Goal: Information Seeking & Learning: Learn about a topic

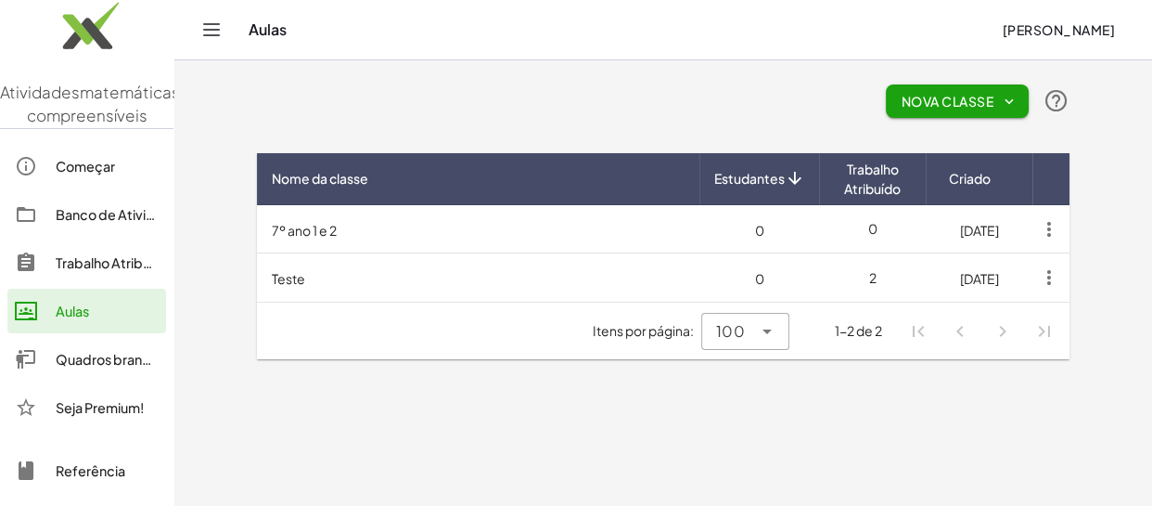
click at [1114, 81] on main "Nova Classe Nome da classe Estudantes Trabalho Atribuído Criado 7º ano 1 e 2 0 …" at bounding box center [663, 253] width 978 height 506
drag, startPoint x: 654, startPoint y: 448, endPoint x: 686, endPoint y: 435, distance: 34.1
click at [654, 444] on main "Nova Classe Nome da classe Estudantes Trabalho Atribuído Criado 7º ano 1 e 2 0 …" at bounding box center [663, 253] width 978 height 506
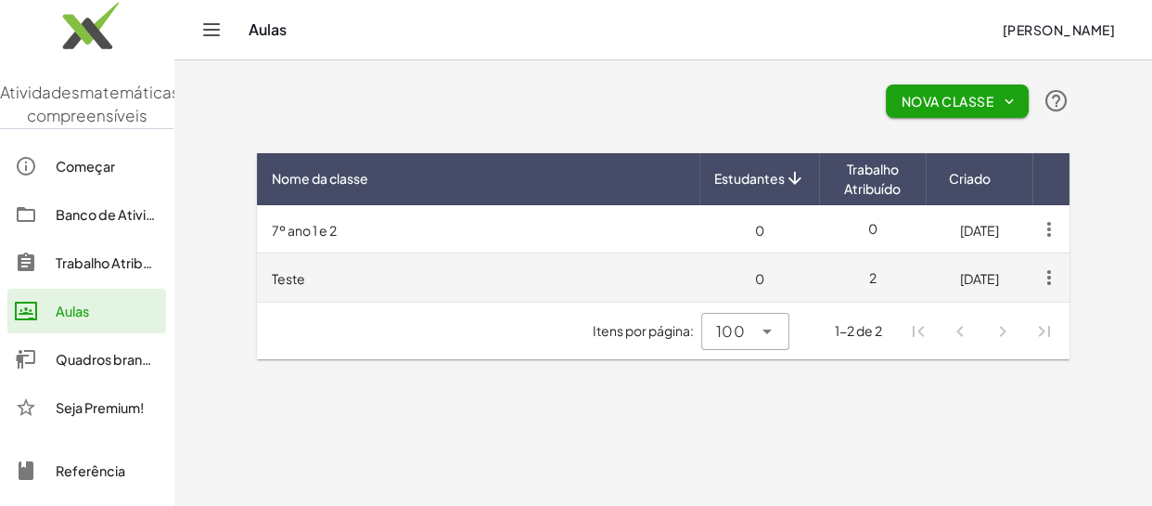
click at [1053, 278] on icon "button" at bounding box center [1049, 277] width 33 height 33
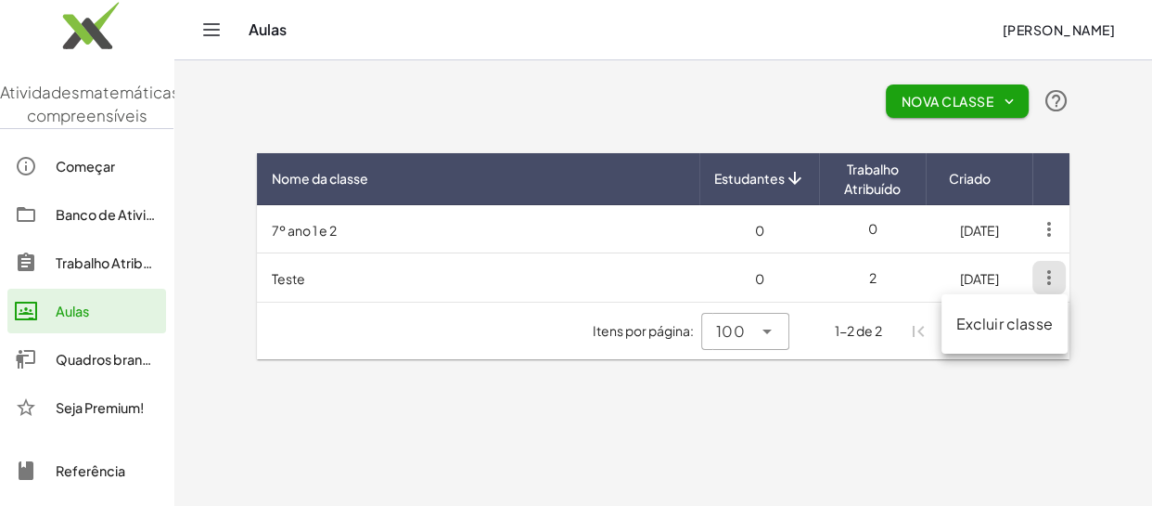
click at [1040, 324] on font "Excluir classe" at bounding box center [1005, 323] width 97 height 19
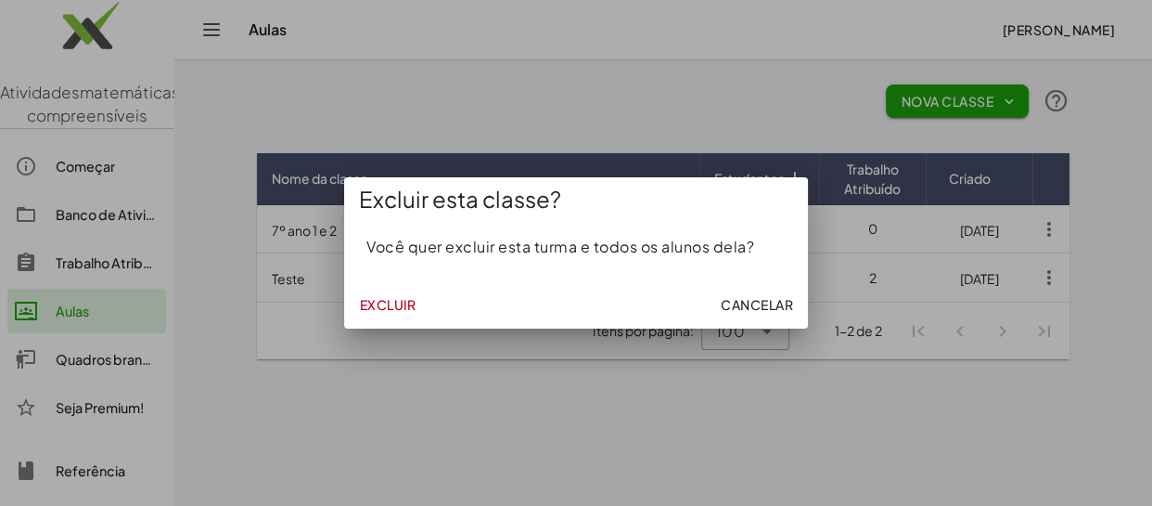
click at [362, 312] on font "Excluir" at bounding box center [387, 304] width 57 height 17
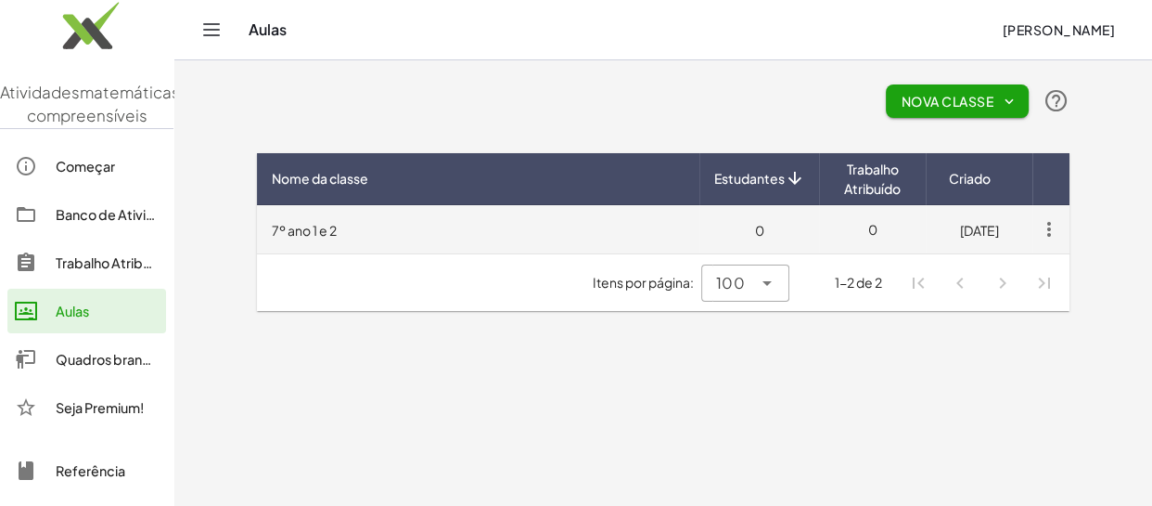
click at [375, 234] on td "7º ano 1 e 2" at bounding box center [478, 229] width 443 height 48
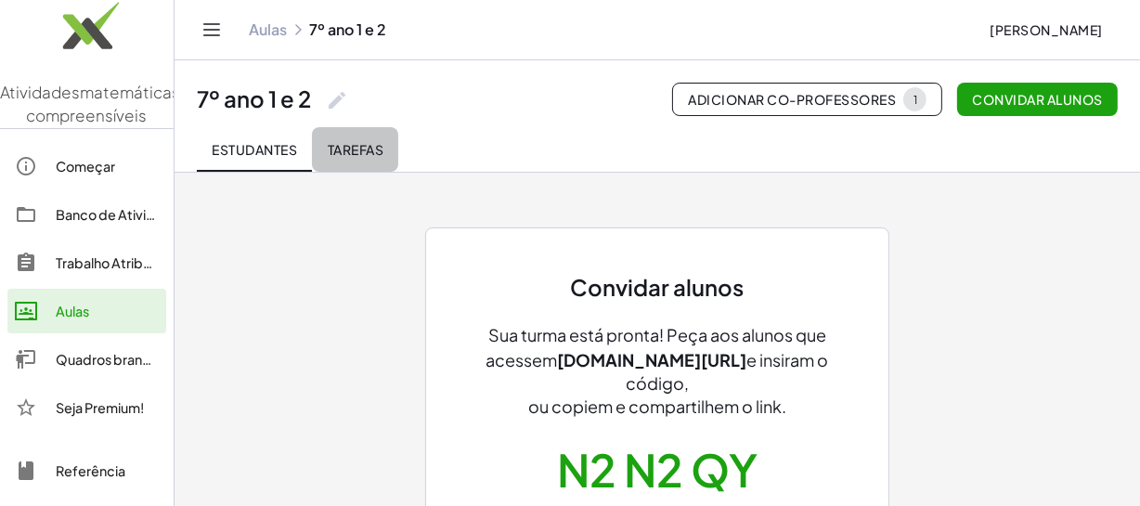
click at [334, 153] on font "Tarefas" at bounding box center [356, 149] width 56 height 17
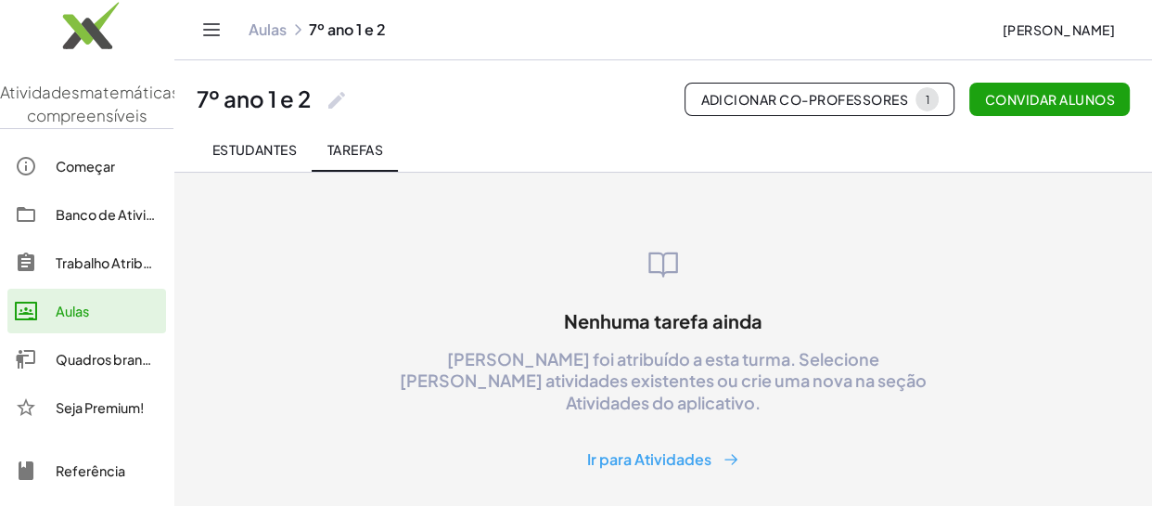
click at [316, 279] on div "Nenhuma tarefa ainda Nada foi atribuído a esta turma. Selecione uma das ativida…" at bounding box center [664, 361] width 956 height 231
click at [101, 223] on font "Banco de Atividades" at bounding box center [121, 214] width 131 height 17
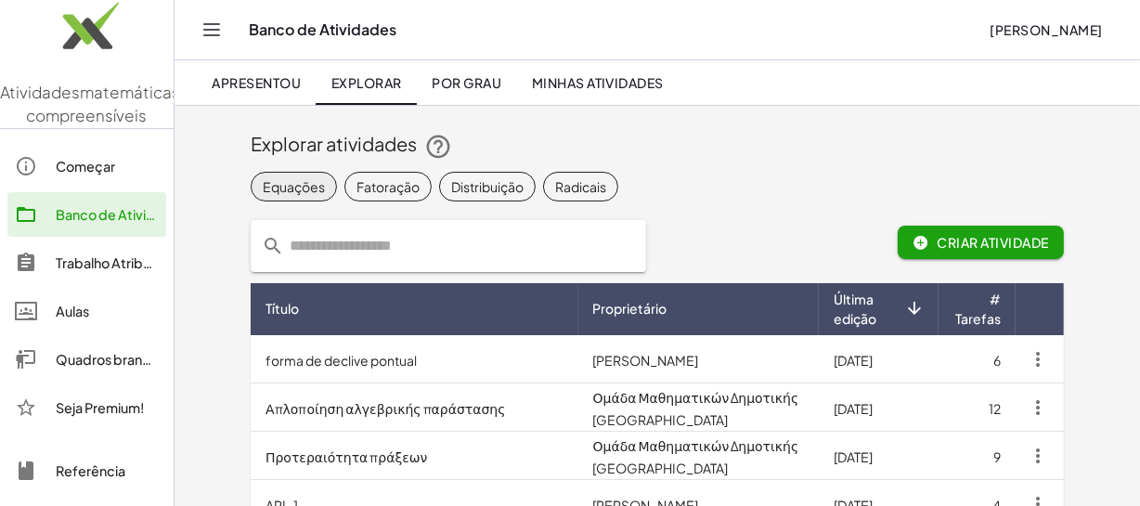
click at [303, 189] on font "Equações" at bounding box center [294, 185] width 62 height 17
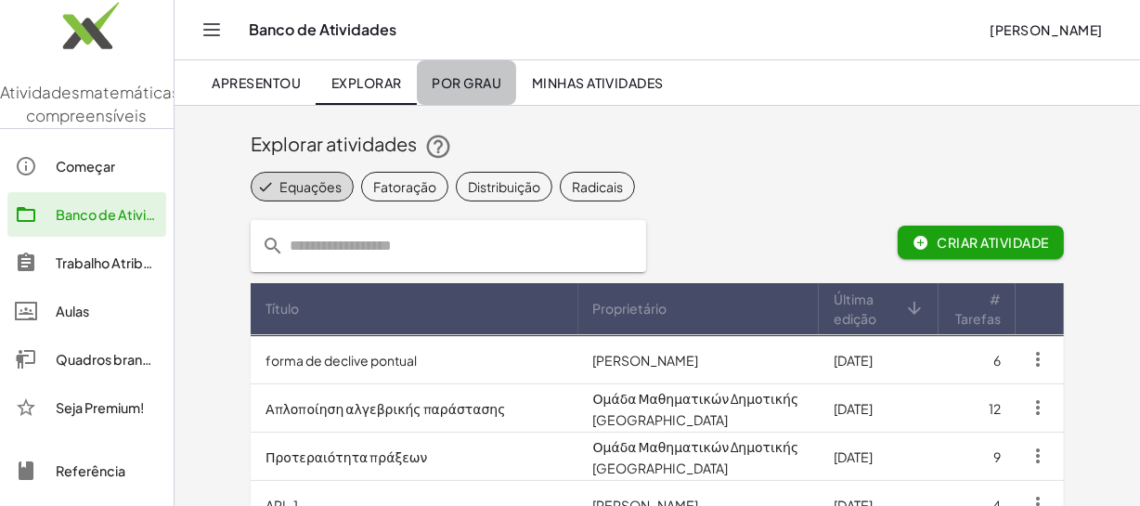
click at [468, 93] on link "Por grau" at bounding box center [466, 82] width 99 height 45
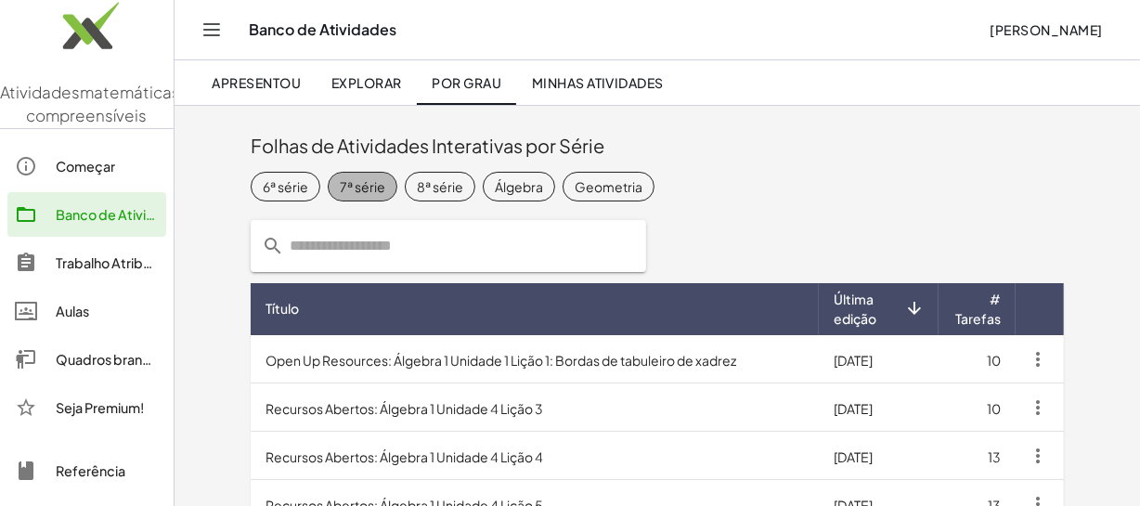
click at [361, 189] on font "7ª série" at bounding box center [362, 185] width 45 height 17
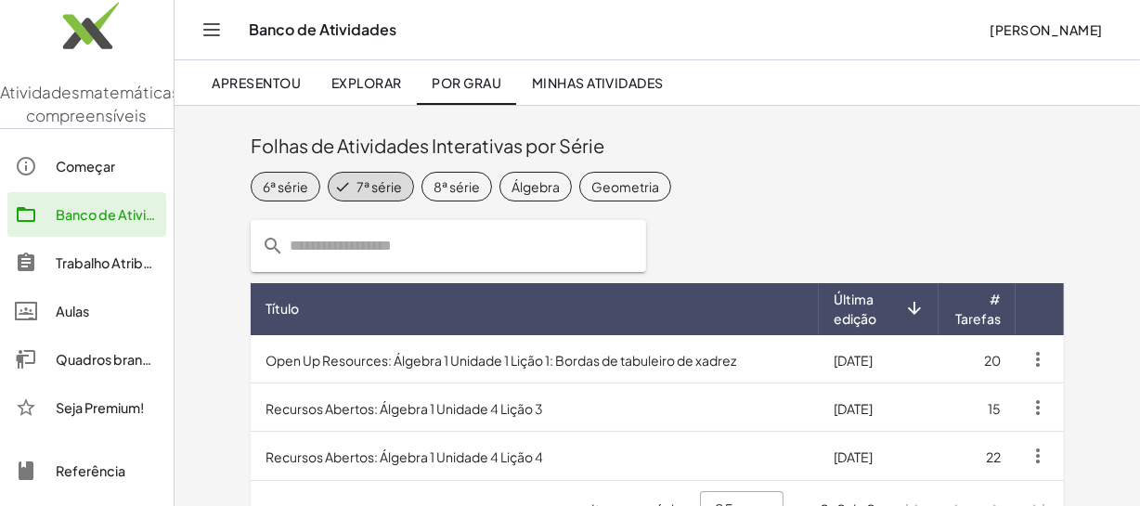
click at [287, 186] on font "6ª série" at bounding box center [285, 185] width 45 height 17
click at [377, 90] on link "Explorar" at bounding box center [365, 82] width 100 height 45
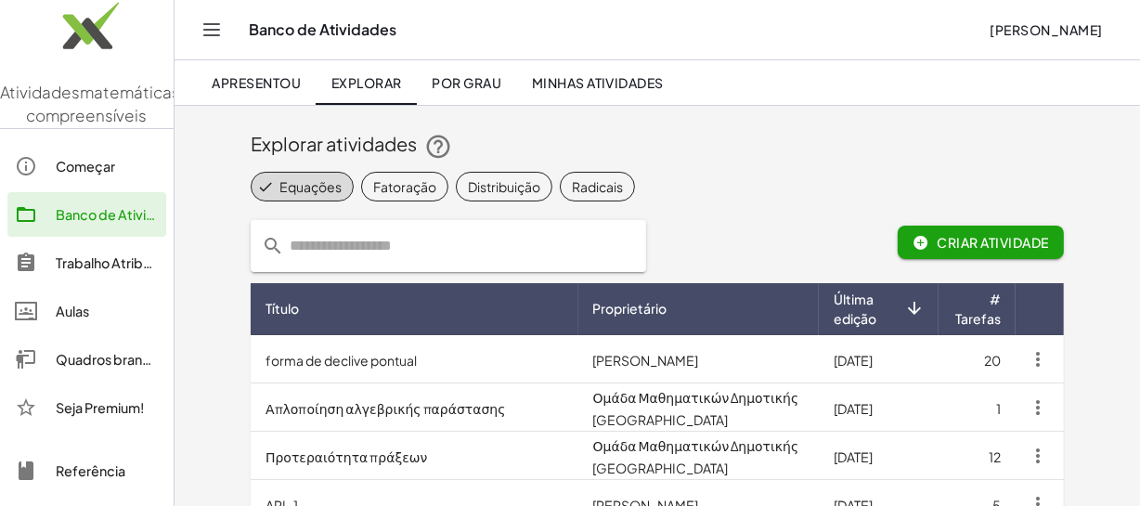
click at [295, 69] on link "Apresentou" at bounding box center [256, 82] width 119 height 45
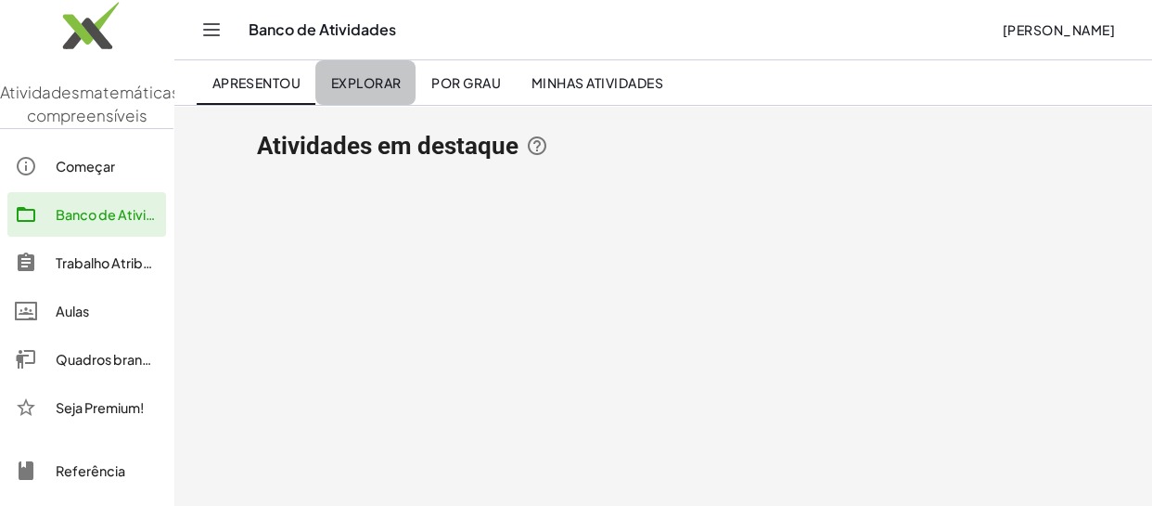
drag, startPoint x: 367, startPoint y: 84, endPoint x: 417, endPoint y: 84, distance: 50.1
click at [367, 84] on font "Explorar" at bounding box center [366, 82] width 71 height 17
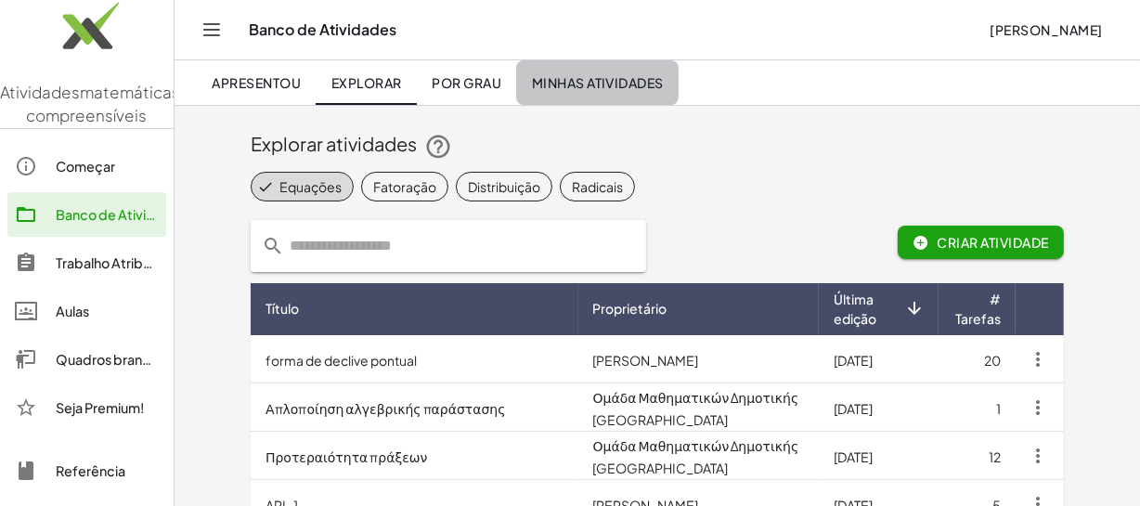
click at [613, 86] on font "Minhas Atividades" at bounding box center [598, 82] width 132 height 17
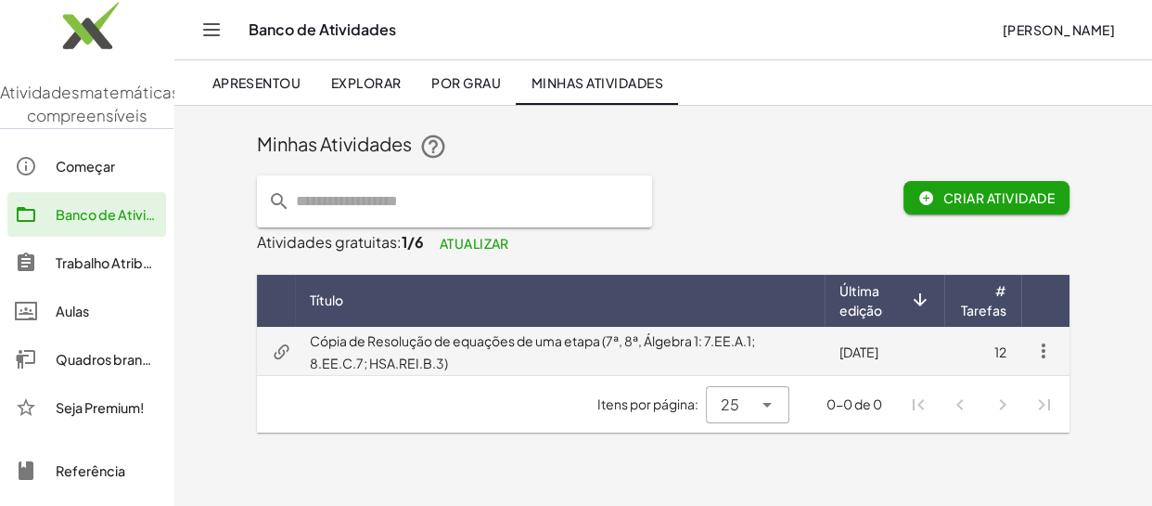
click at [1045, 345] on icon "button" at bounding box center [1044, 351] width 22 height 22
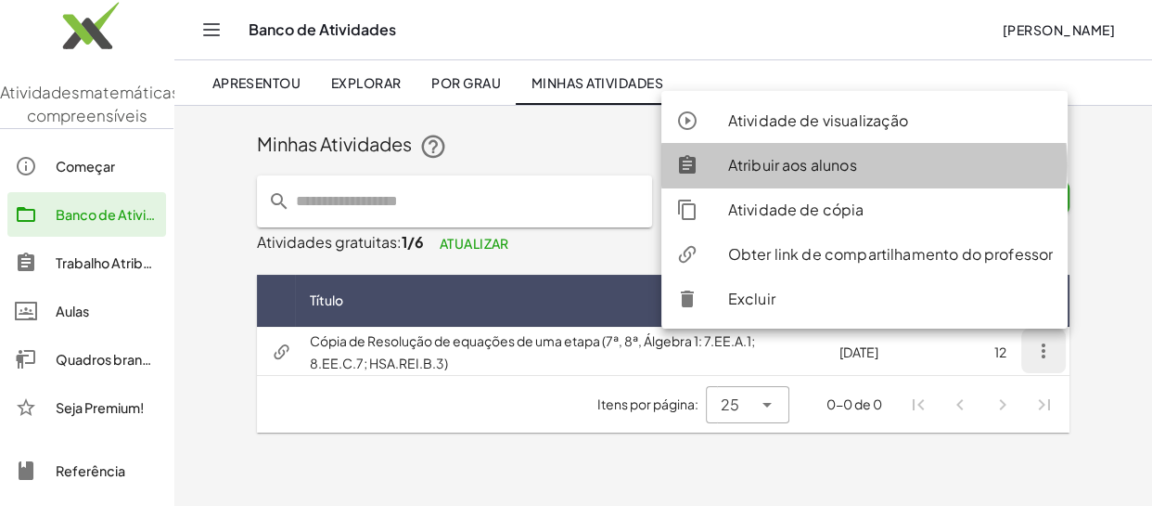
click at [910, 170] on div "Atribuir aos alunos" at bounding box center [890, 165] width 325 height 22
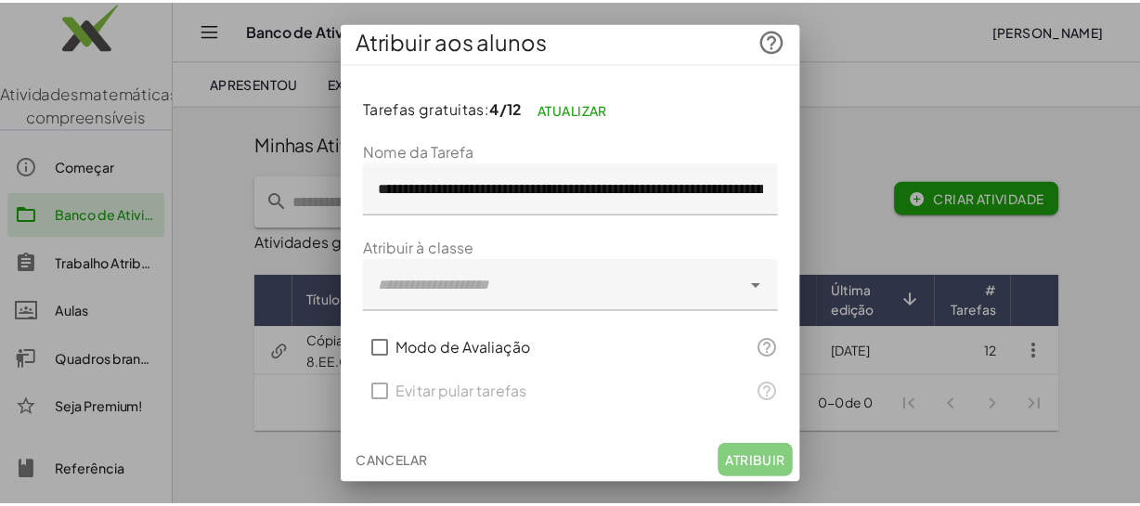
scroll to position [6, 0]
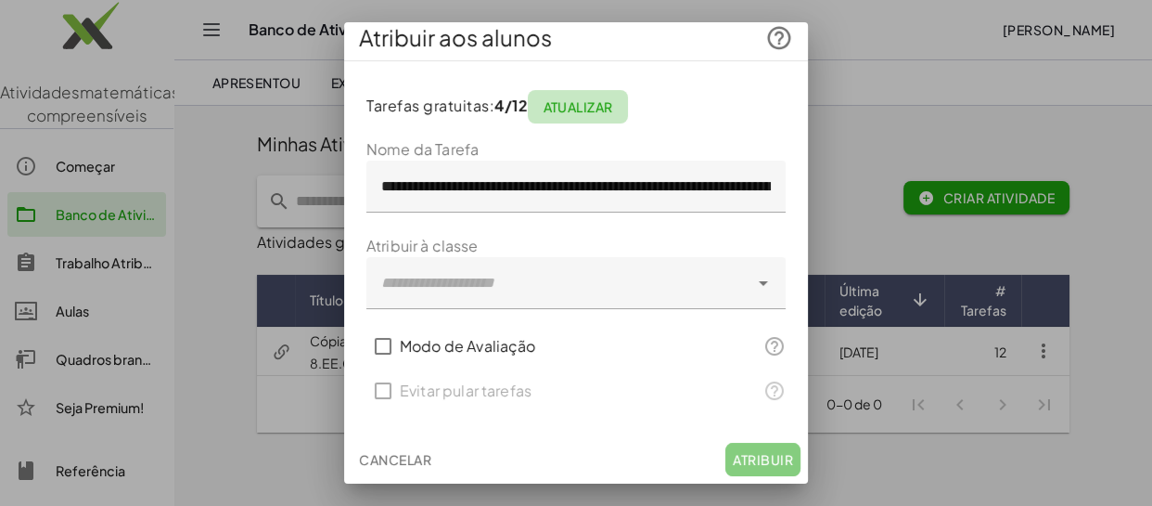
click at [602, 102] on font "Atualizar" at bounding box center [578, 106] width 70 height 17
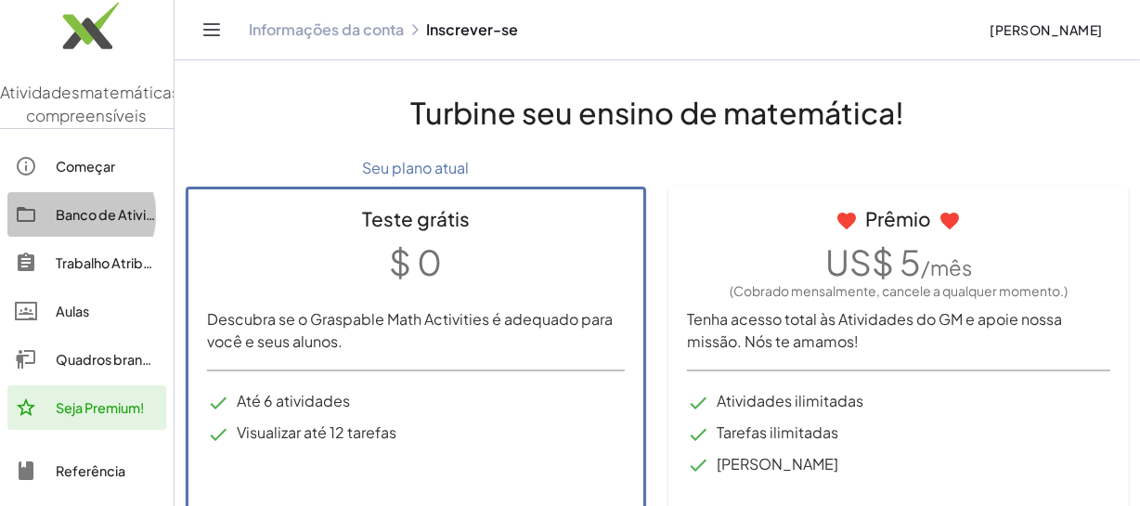
click at [105, 225] on div "Banco de Atividades" at bounding box center [107, 214] width 103 height 22
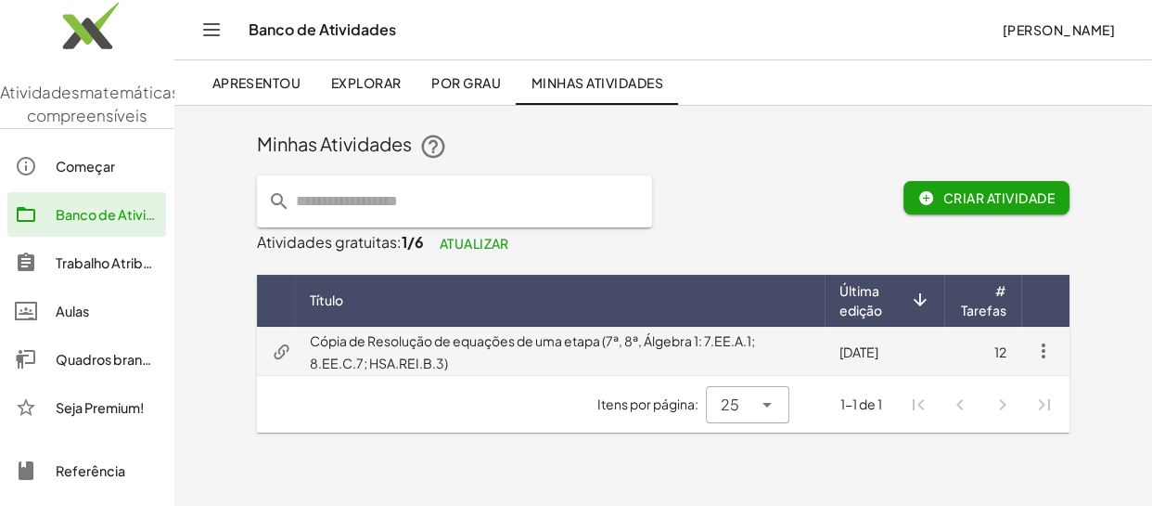
click at [526, 339] on font "Cópia de Resolução de equações de uma etapa (7ª, 8ª, Álgebra 1: 7.EE.A.1; 8.EE.…" at bounding box center [532, 351] width 445 height 39
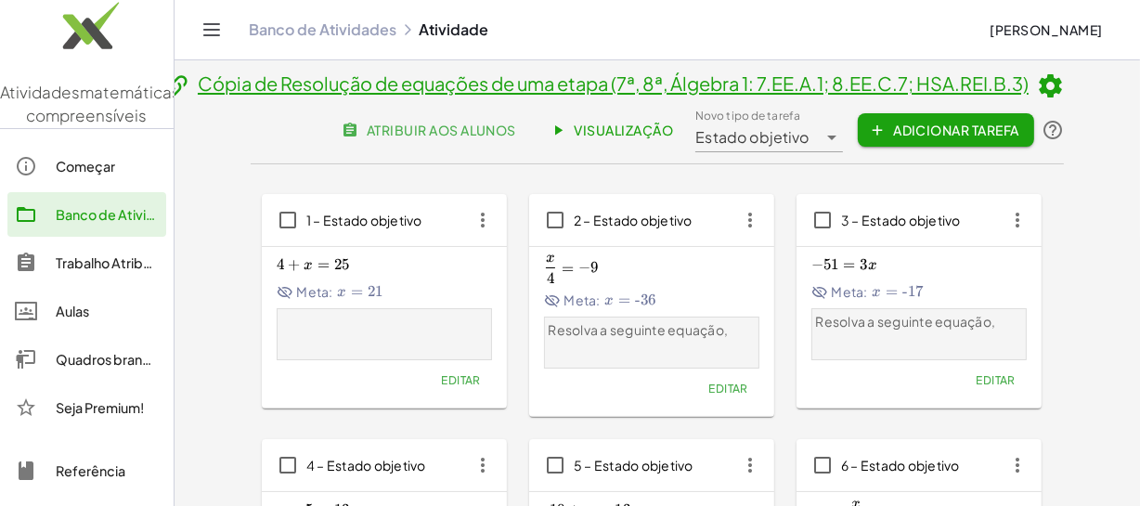
click at [97, 223] on font "Banco de Atividades" at bounding box center [121, 214] width 131 height 17
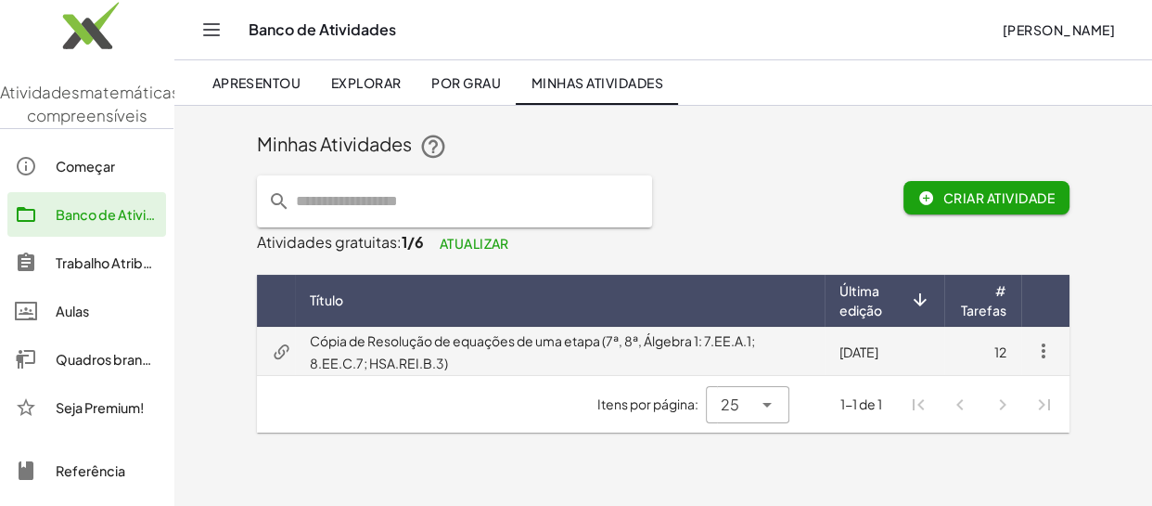
click at [1045, 353] on icon "button" at bounding box center [1044, 351] width 22 height 22
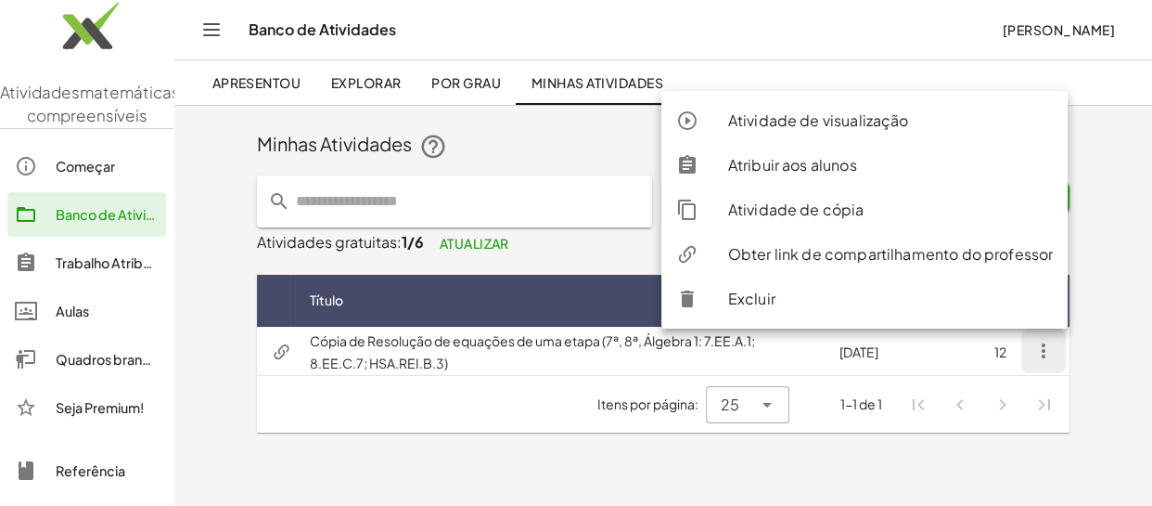
click at [820, 160] on font "Atribuir aos alunos" at bounding box center [792, 164] width 129 height 19
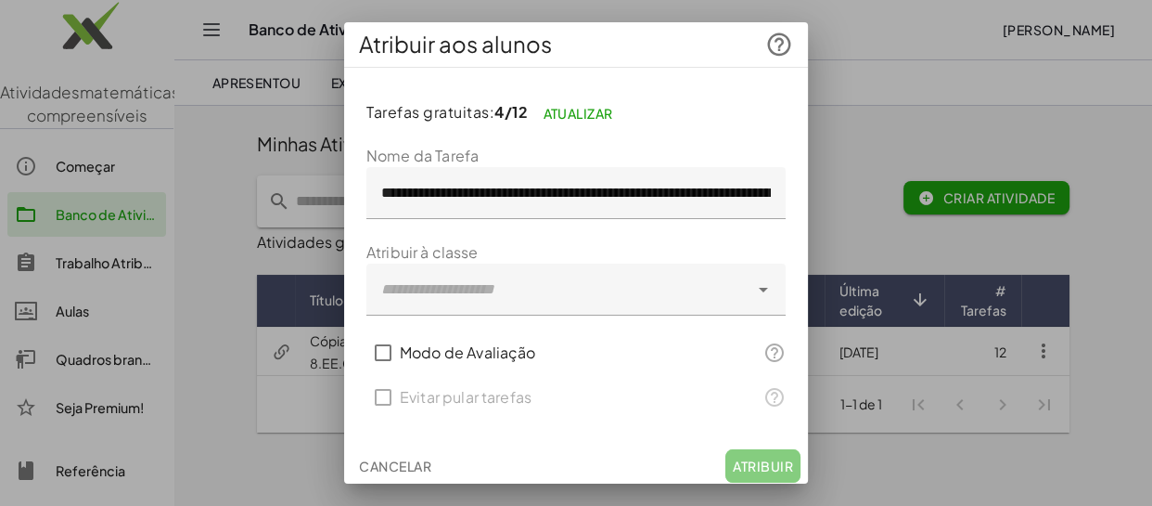
click at [598, 294] on div at bounding box center [558, 290] width 382 height 52
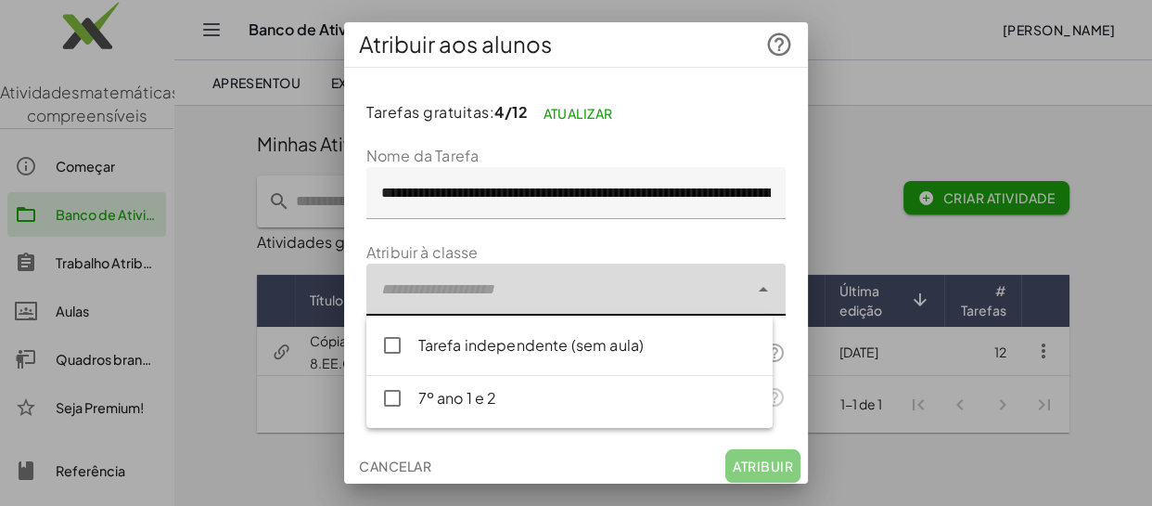
click at [522, 400] on div "7º ano 1 e 2" at bounding box center [588, 398] width 340 height 22
type input "**********"
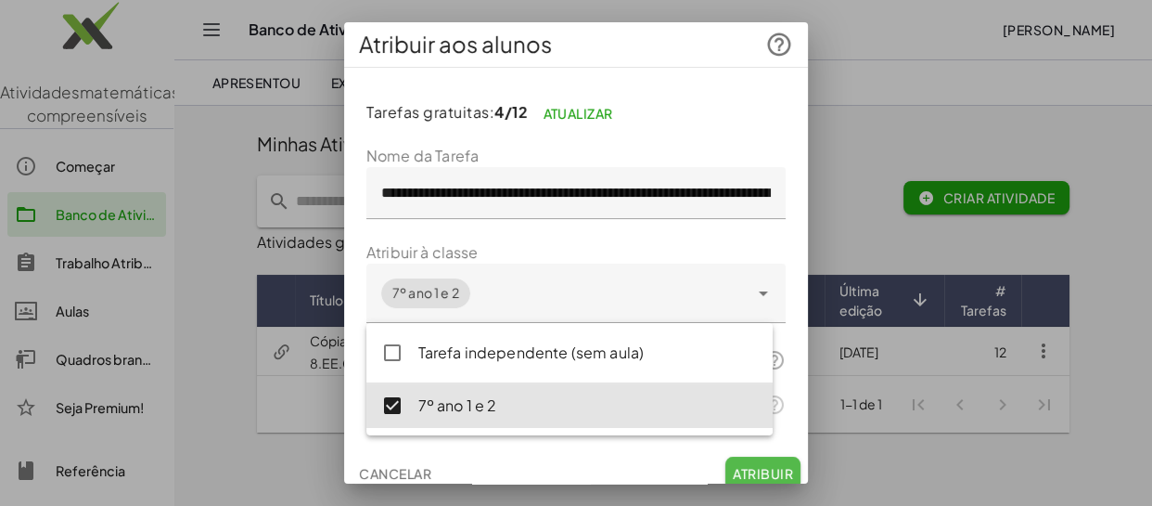
click at [759, 472] on font "Atribuir" at bounding box center [763, 473] width 60 height 17
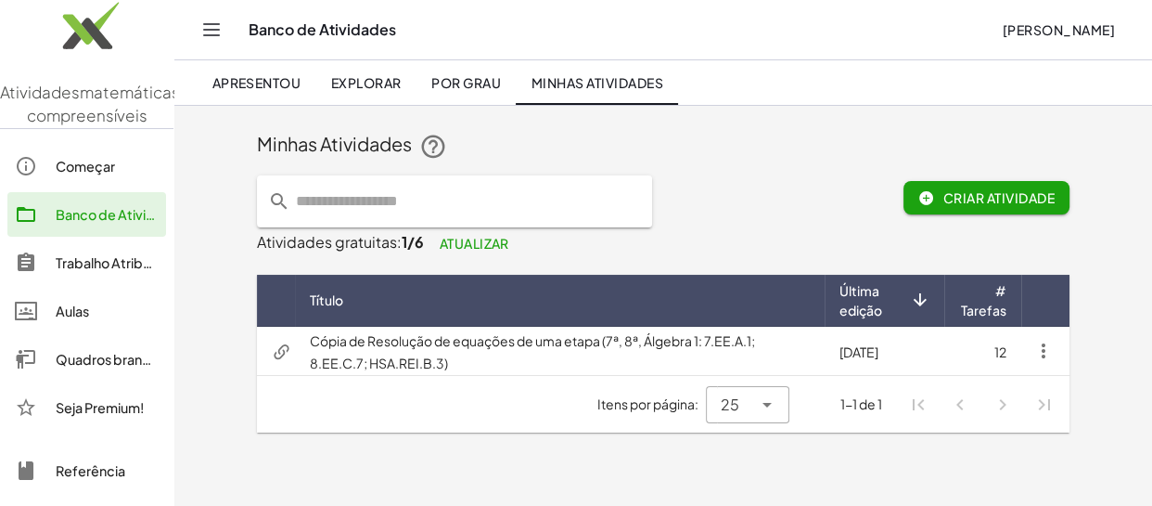
click at [86, 319] on font "Aulas" at bounding box center [72, 311] width 33 height 17
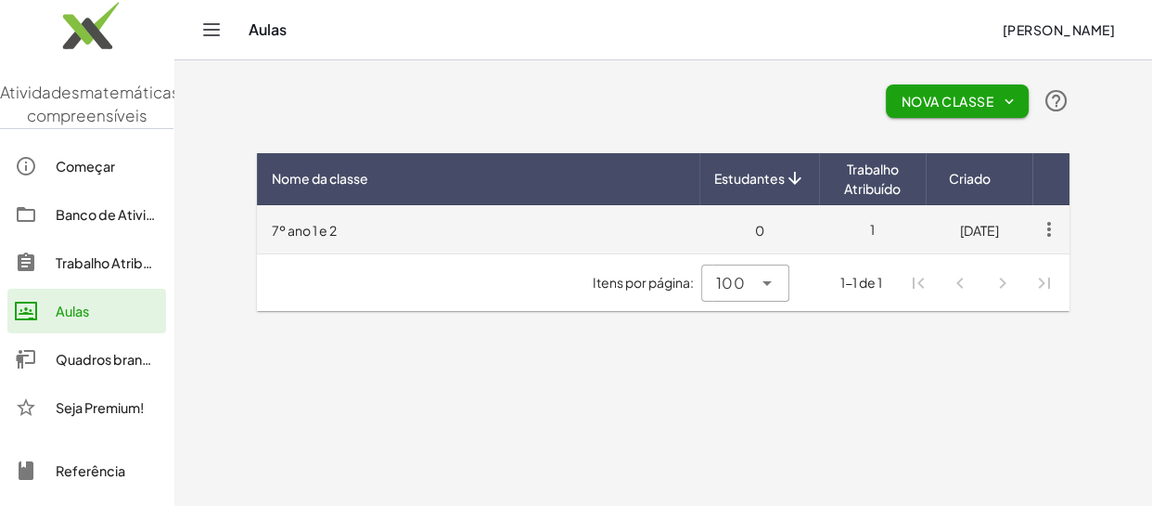
click at [1049, 231] on icon "button" at bounding box center [1049, 228] width 33 height 33
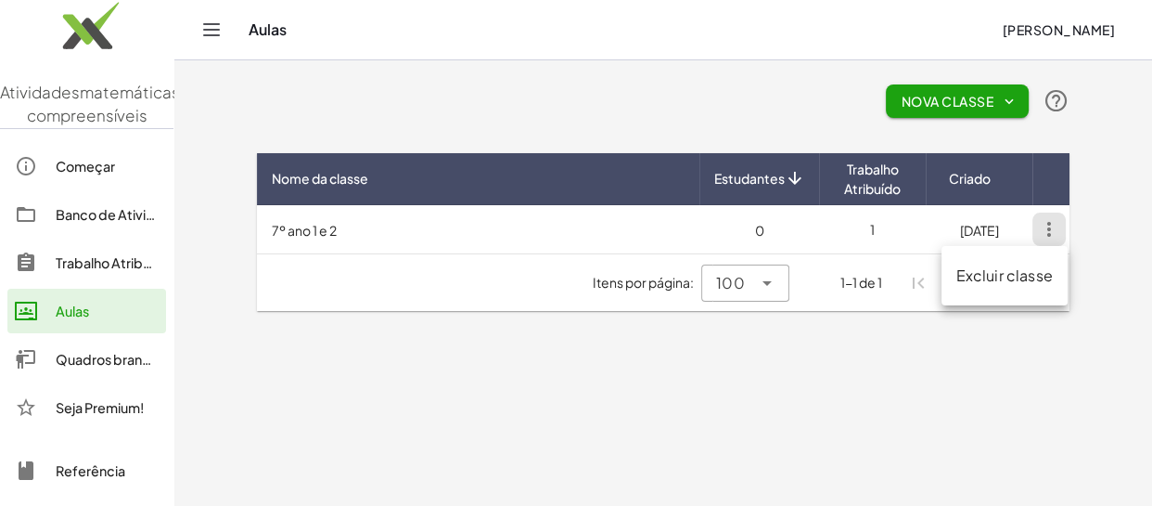
click at [930, 366] on main "Nova Classe Nome da classe Estudantes Trabalho Atribuído Criado 7º ano 1 e 2 0 …" at bounding box center [663, 253] width 978 height 506
click at [760, 176] on font "Estudantes" at bounding box center [750, 178] width 71 height 17
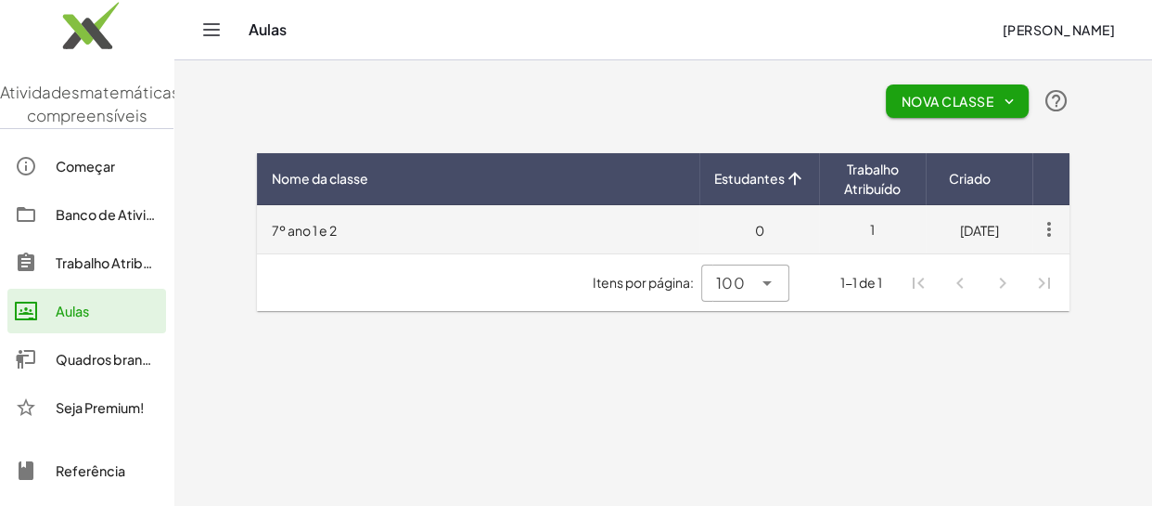
click at [316, 236] on font "7º ano 1 e 2" at bounding box center [304, 230] width 65 height 17
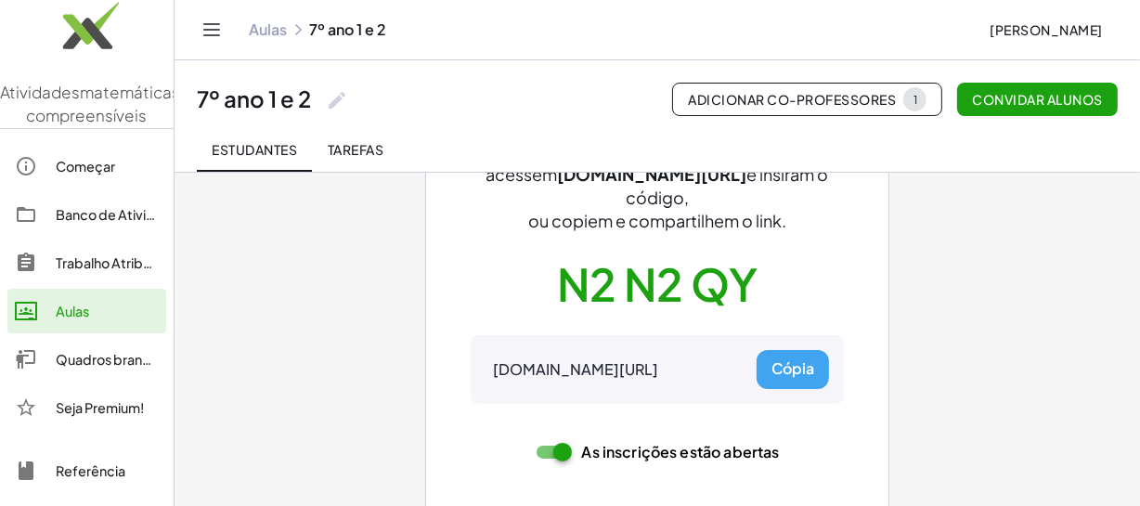
scroll to position [213, 0]
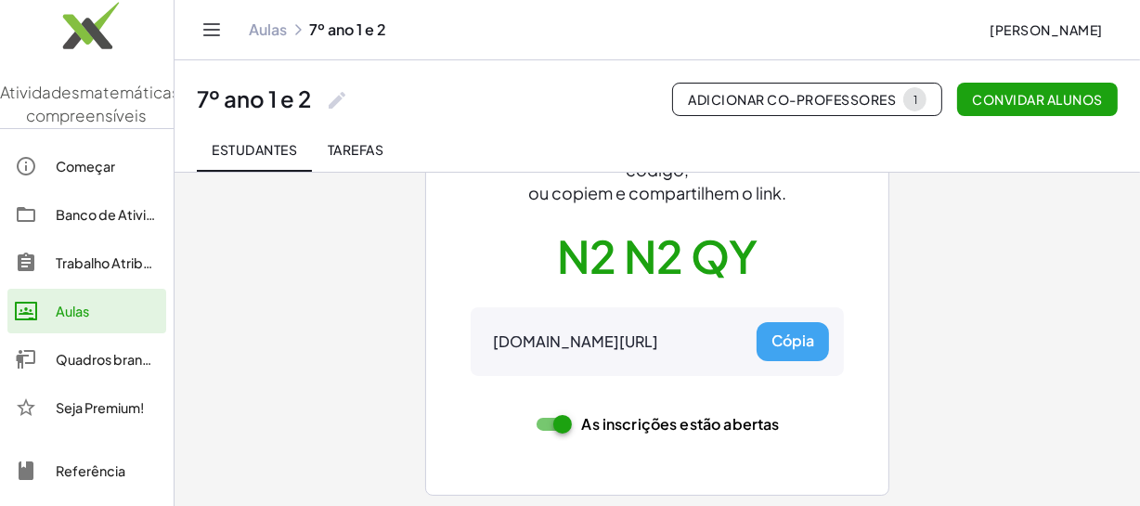
click at [371, 142] on font "Tarefas" at bounding box center [356, 149] width 56 height 17
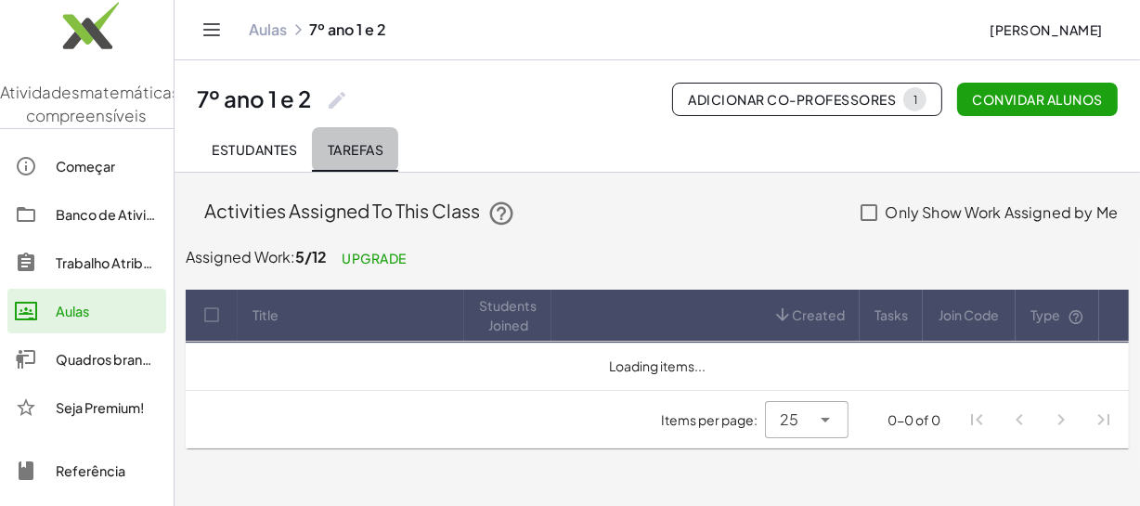
scroll to position [0, 0]
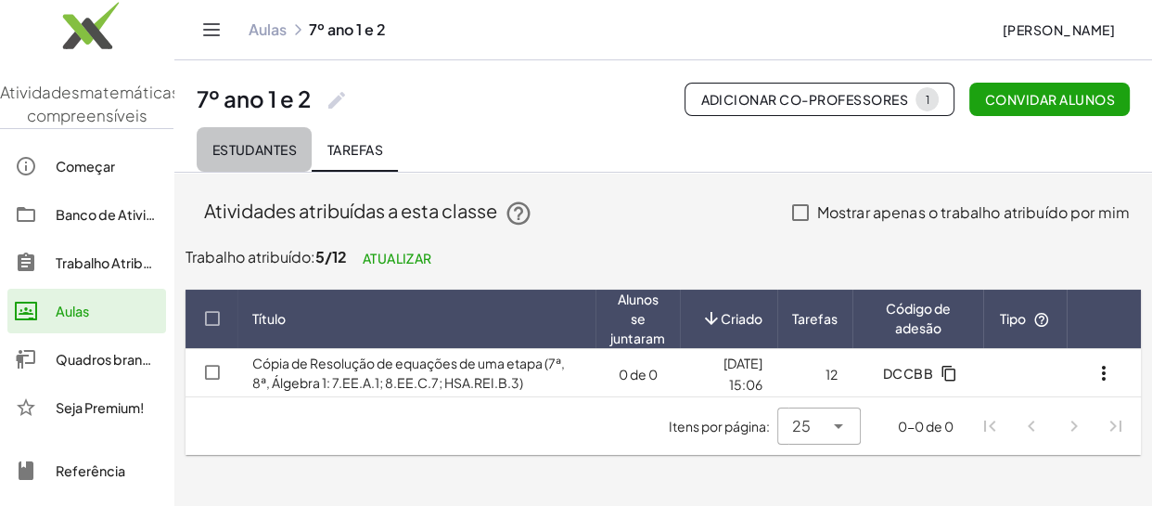
click at [269, 148] on font "Estudantes" at bounding box center [254, 149] width 85 height 17
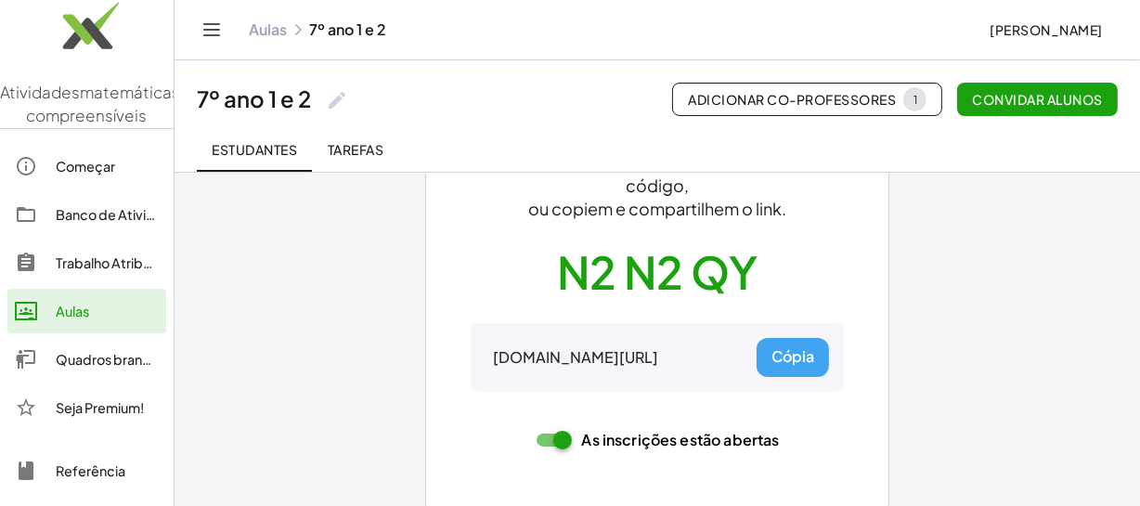
scroll to position [213, 0]
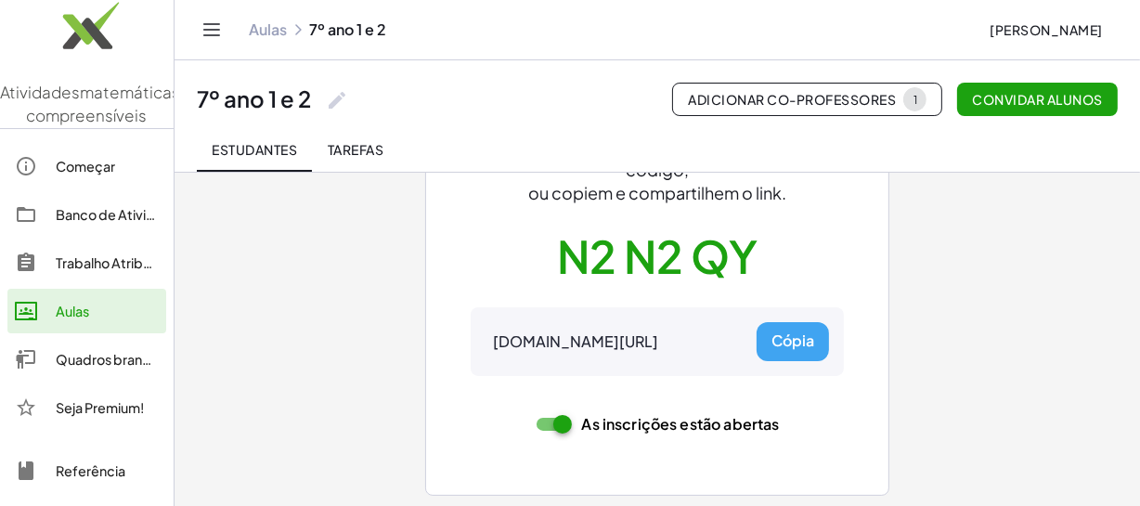
click at [773, 342] on font "Cópia" at bounding box center [792, 339] width 43 height 19
click at [794, 338] on font "Cópia" at bounding box center [792, 339] width 43 height 19
click at [1047, 306] on div "Convidar alunos Sua turma está pronta! Peça aos alunos que acessem gmacts.com/j…" at bounding box center [656, 232] width 835 height 549
click at [266, 158] on button "Estudantes" at bounding box center [254, 149] width 115 height 45
click at [371, 149] on font "Tarefas" at bounding box center [356, 149] width 56 height 17
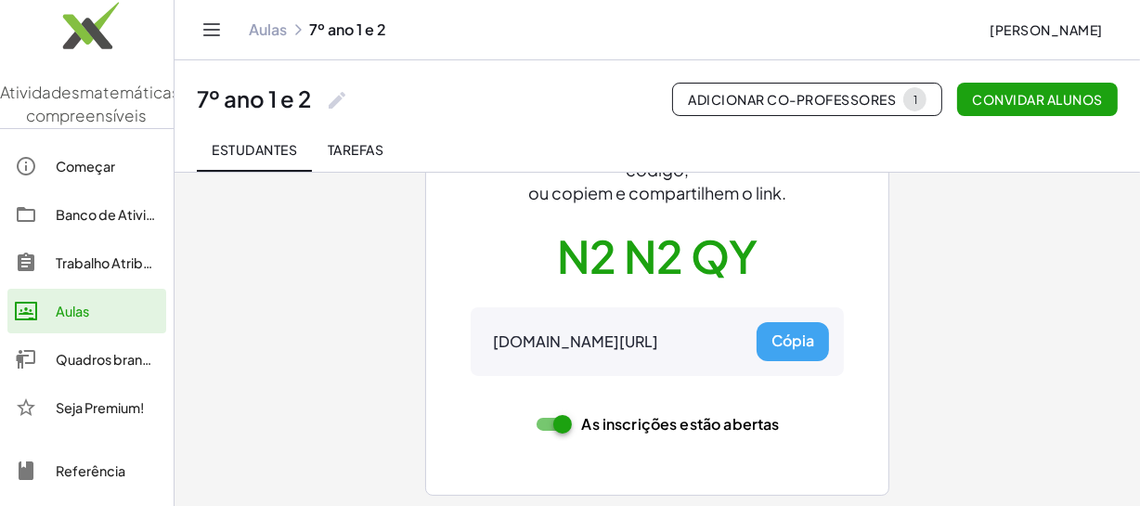
scroll to position [0, 0]
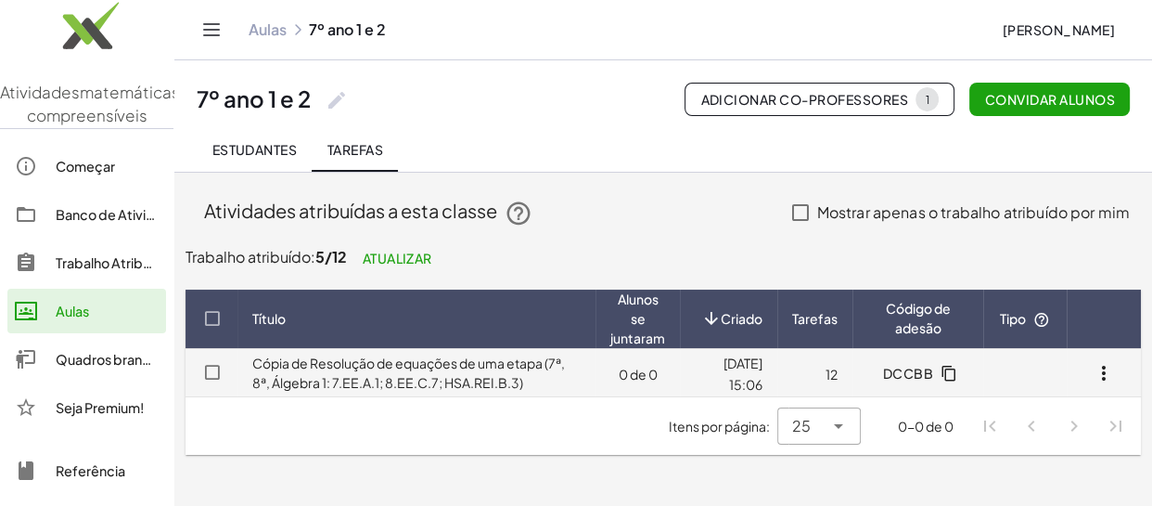
click at [454, 371] on td "Cópia de Resolução de equações de uma etapa (7ª, 8ª, Álgebra 1: 7.EE.A.1; 8.EE.…" at bounding box center [417, 372] width 358 height 48
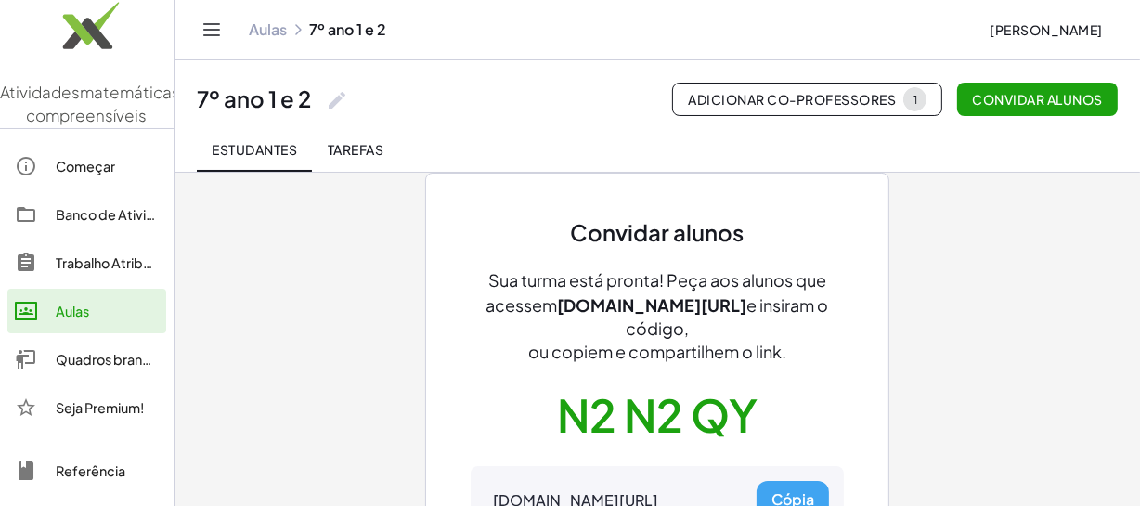
scroll to position [84, 0]
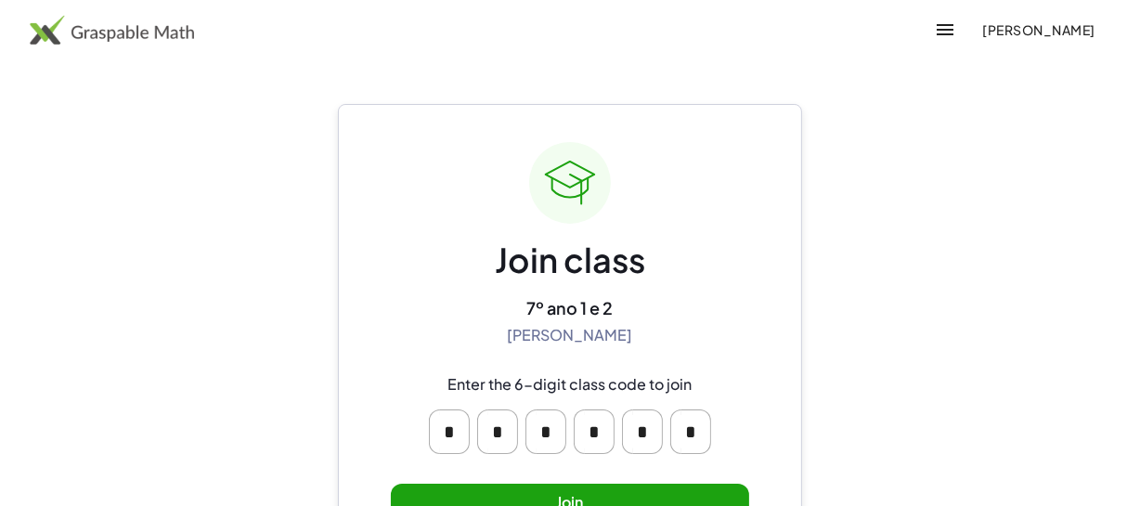
click at [946, 301] on main "Join class 7º ano 1 e 2 [PERSON_NAME] Enter the 6-digit class code to join * * …" at bounding box center [570, 295] width 1140 height 591
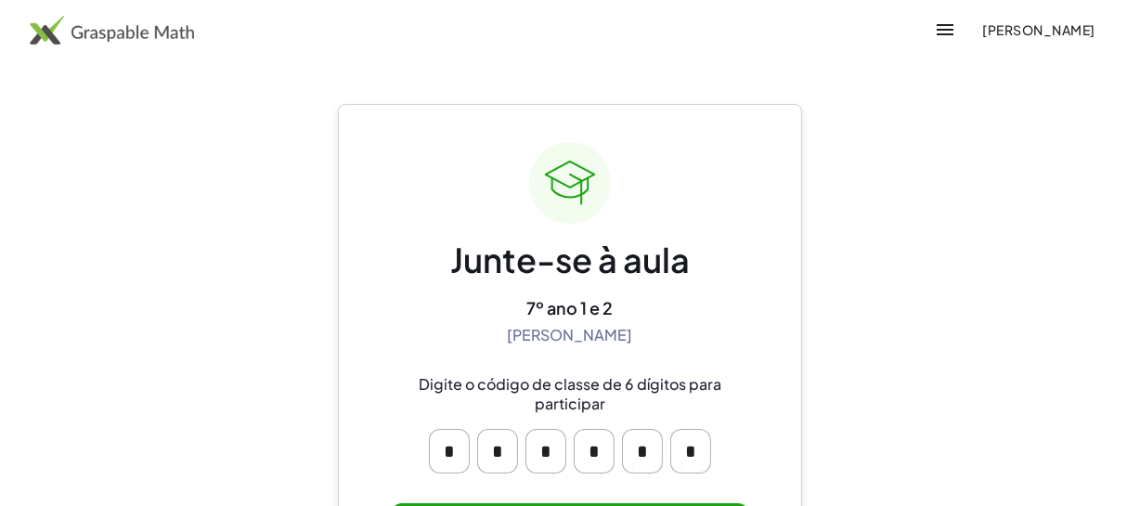
click at [1094, 122] on main "Junte-se à aula 7º ano 1 e 2 Maique Tambosi Digite o código de classe de 6 dígi…" at bounding box center [570, 313] width 1140 height 627
click at [993, 30] on font "[PERSON_NAME]" at bounding box center [1039, 29] width 112 height 17
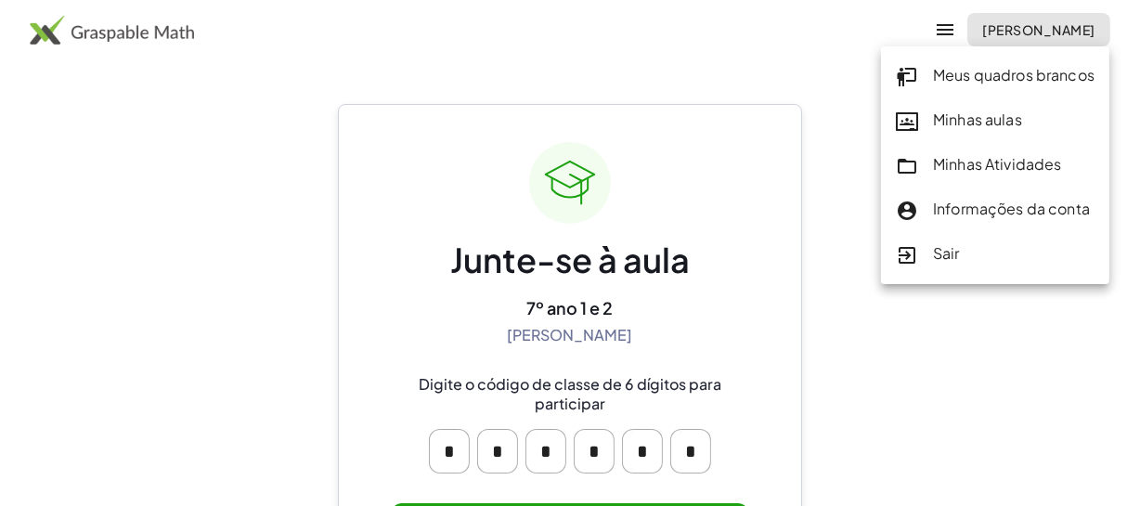
click at [959, 251] on div "Sair" at bounding box center [994, 254] width 199 height 24
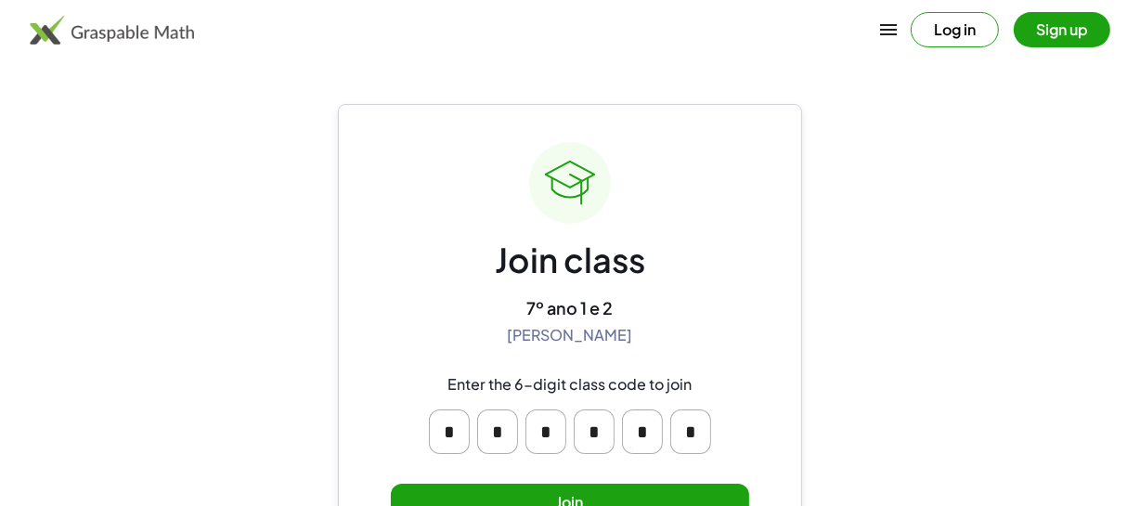
click at [974, 277] on main "Join class 7º ano 1 e 2 Maique Tambosi Enter the 6-digit class code to join * *…" at bounding box center [570, 295] width 1140 height 591
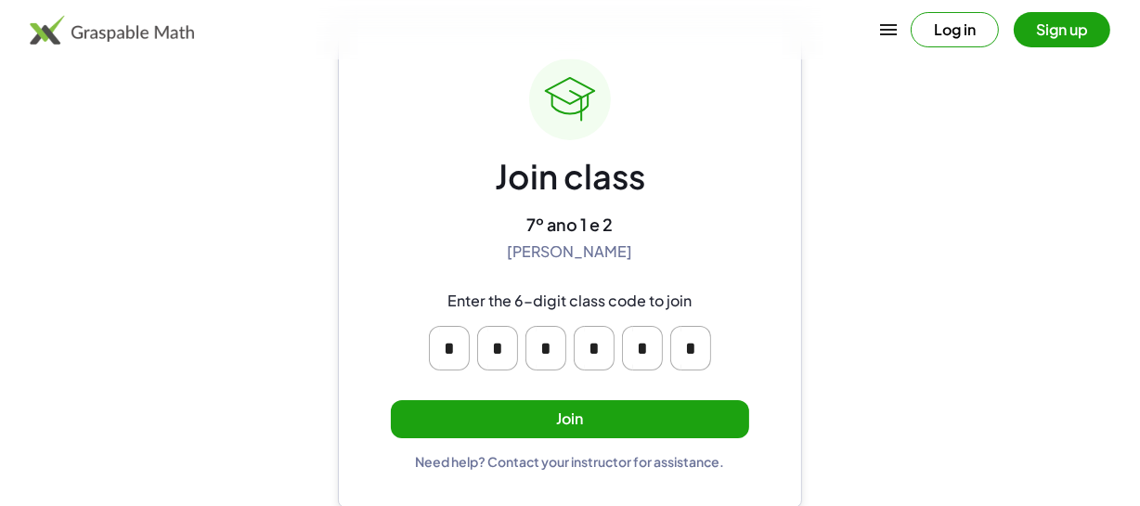
scroll to position [84, 0]
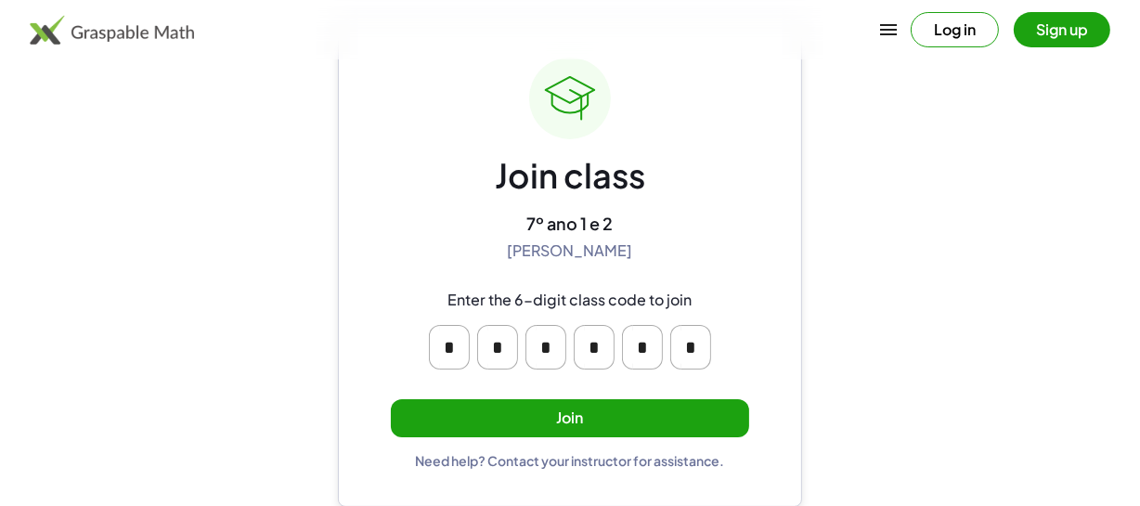
click at [530, 413] on button "Join" at bounding box center [570, 418] width 358 height 38
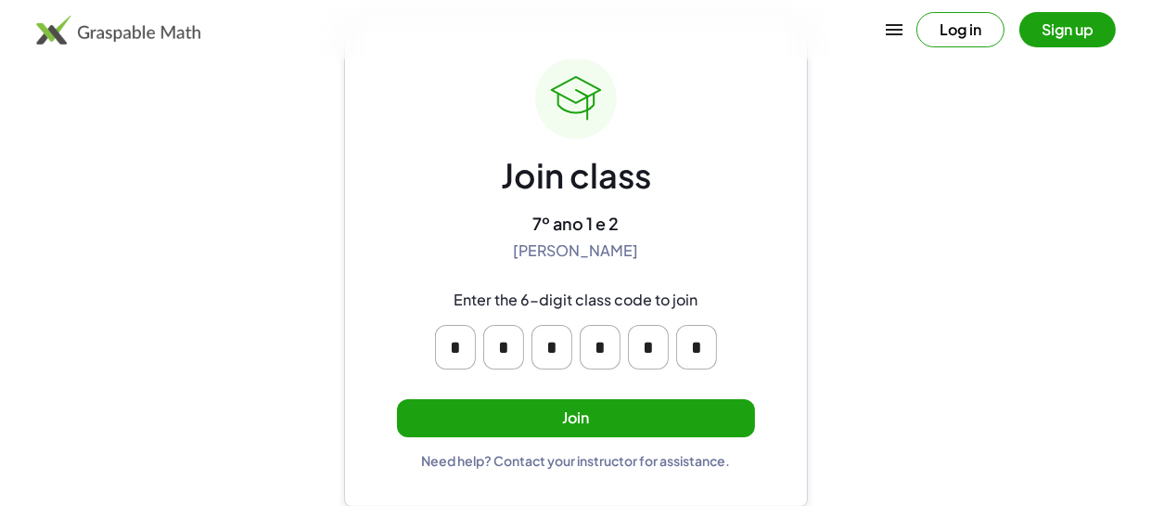
scroll to position [0, 0]
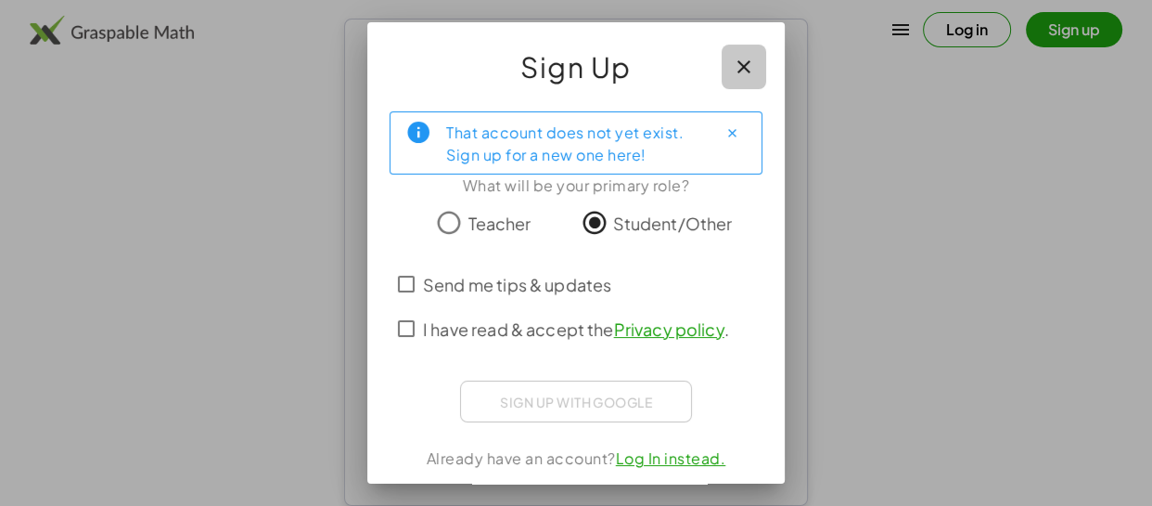
click at [733, 74] on icon "button" at bounding box center [744, 67] width 22 height 22
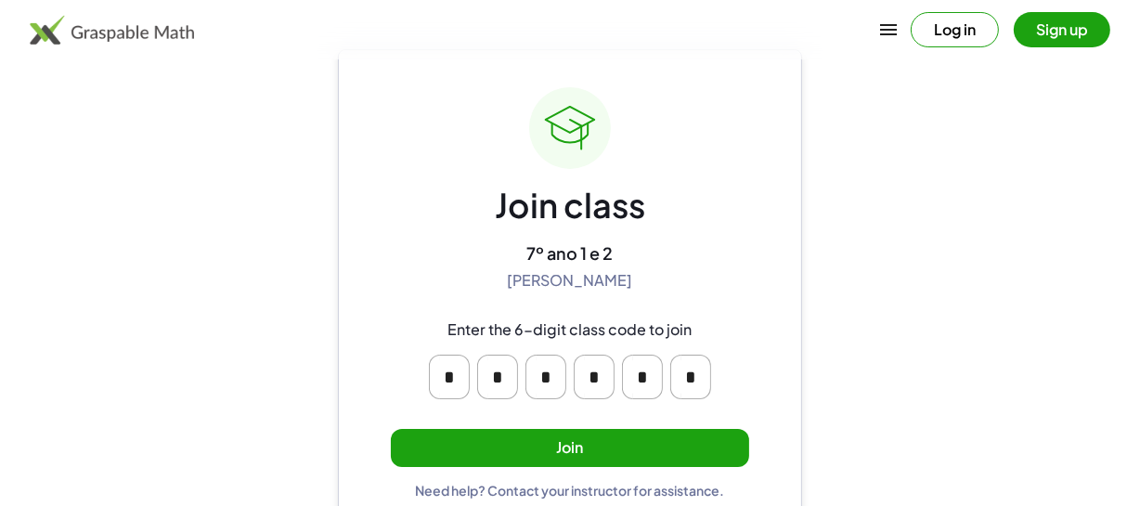
scroll to position [84, 0]
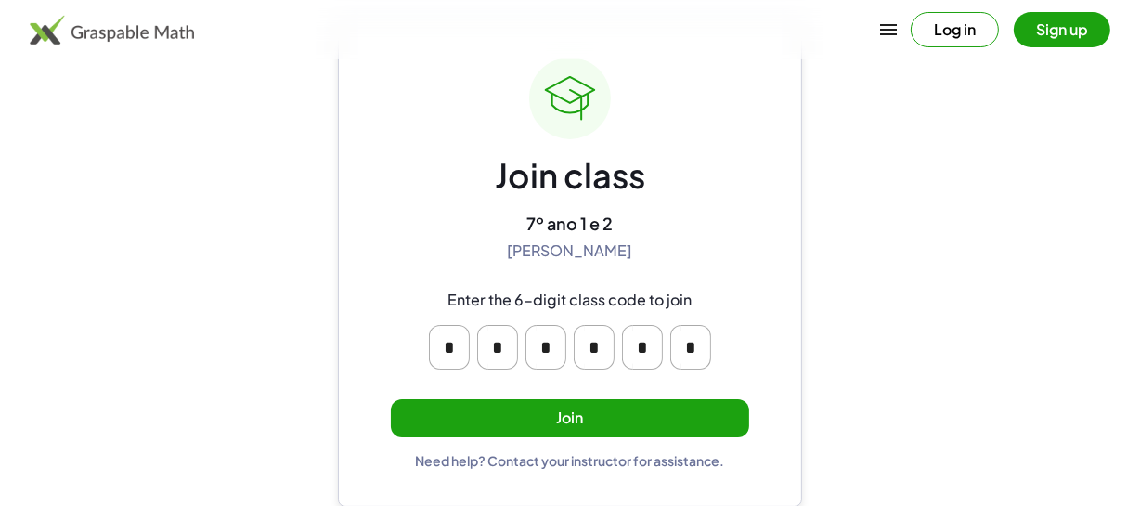
click at [646, 421] on button "Join" at bounding box center [570, 418] width 358 height 38
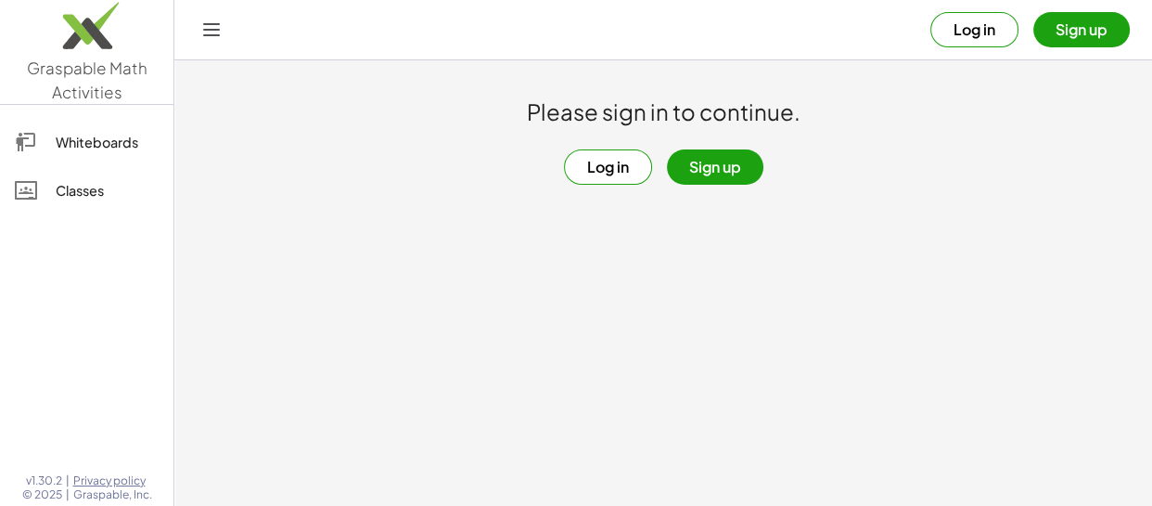
click at [610, 162] on button "Log in" at bounding box center [608, 166] width 88 height 35
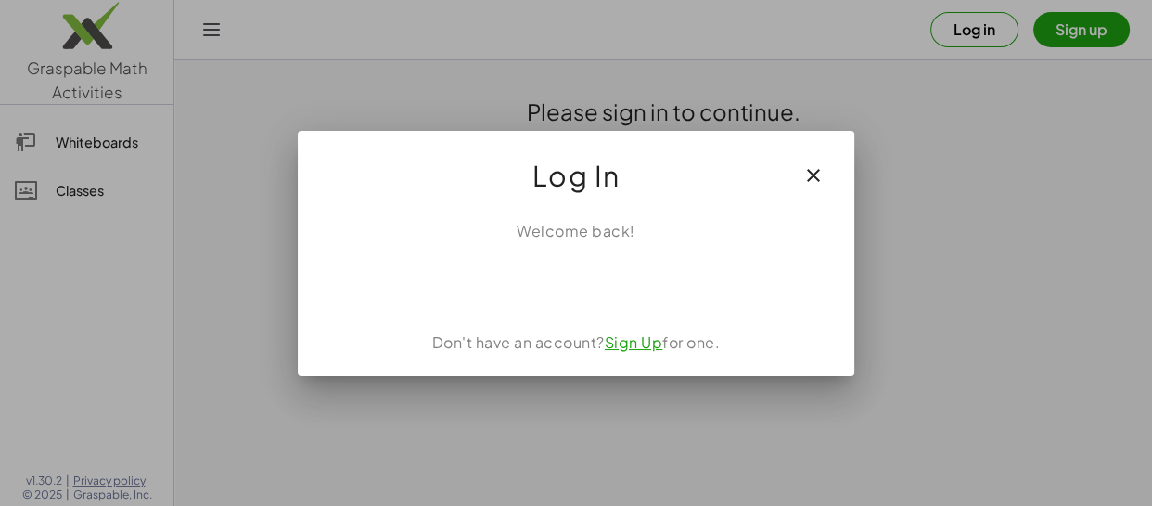
click at [815, 173] on icon "button" at bounding box center [814, 175] width 22 height 22
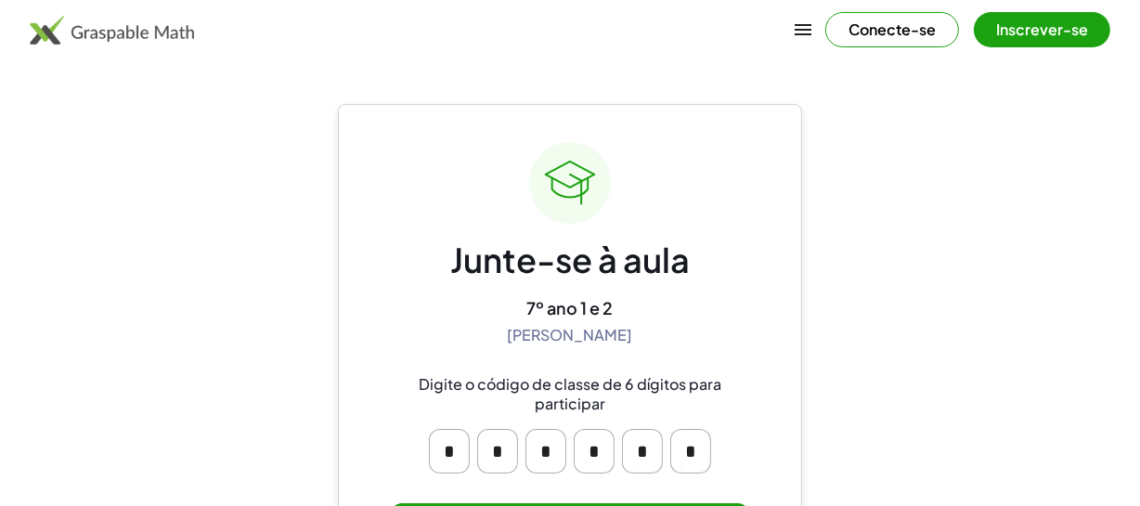
click at [1033, 310] on main "Junte-se à aula 7º ano 1 e 2 Maique Tambosi Digite o código de classe de 6 dígi…" at bounding box center [570, 313] width 1140 height 627
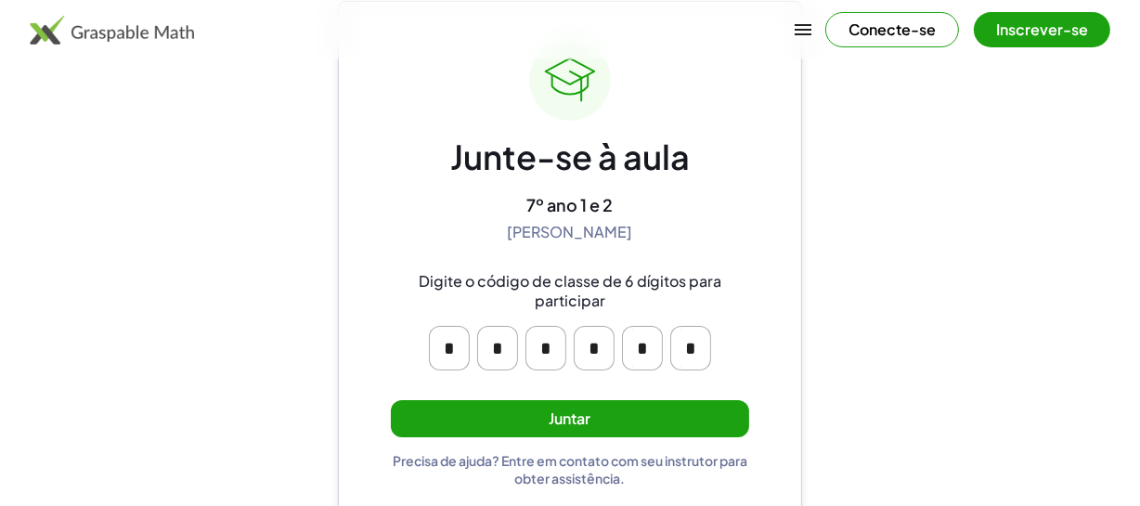
scroll to position [121, 0]
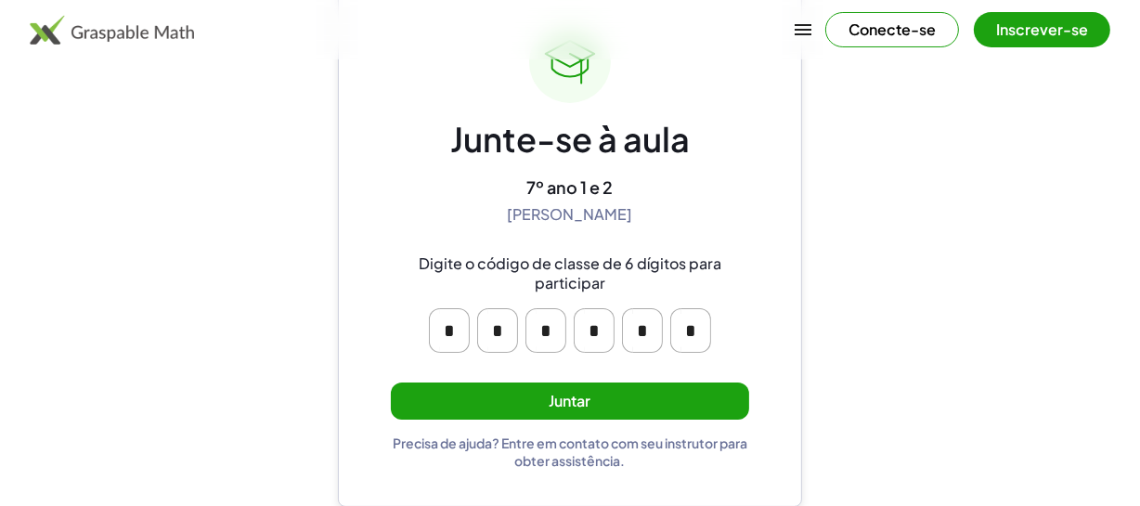
click at [616, 405] on button "Juntar" at bounding box center [570, 401] width 358 height 38
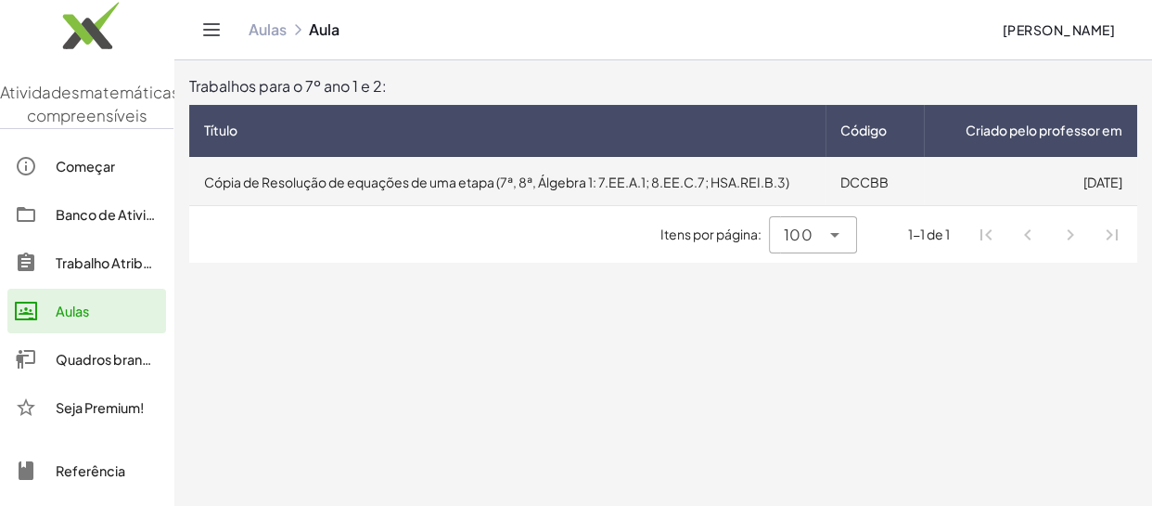
click at [592, 185] on font "Cópia de Resolução de equações de uma etapa (7ª, 8ª, Álgebra 1: 7.EE.A.1; 8.EE.…" at bounding box center [497, 182] width 586 height 17
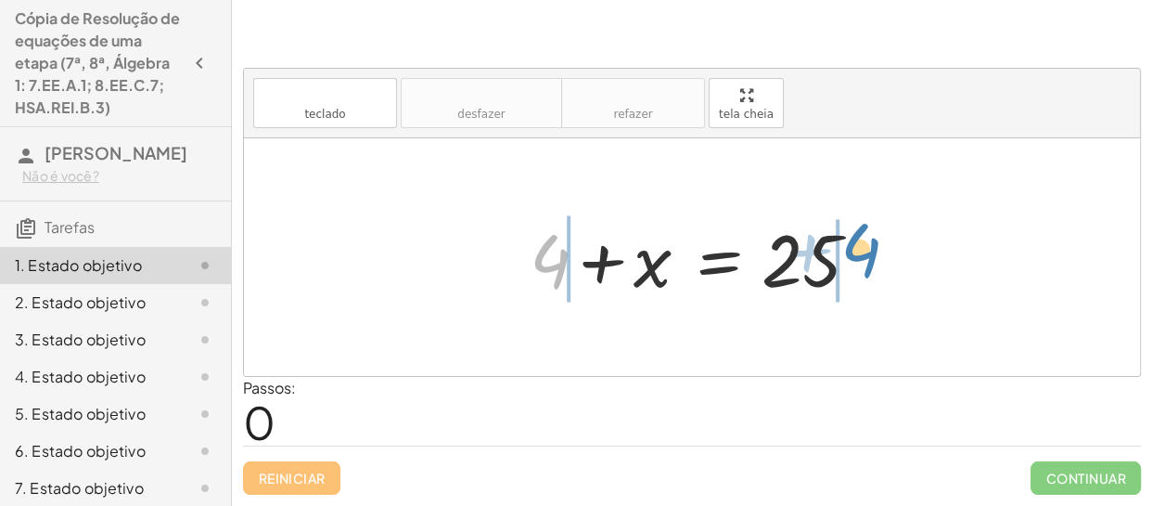
drag, startPoint x: 566, startPoint y: 272, endPoint x: 880, endPoint y: 274, distance: 313.6
click at [880, 273] on div "+ 4 + 4 + x = 25" at bounding box center [692, 257] width 380 height 105
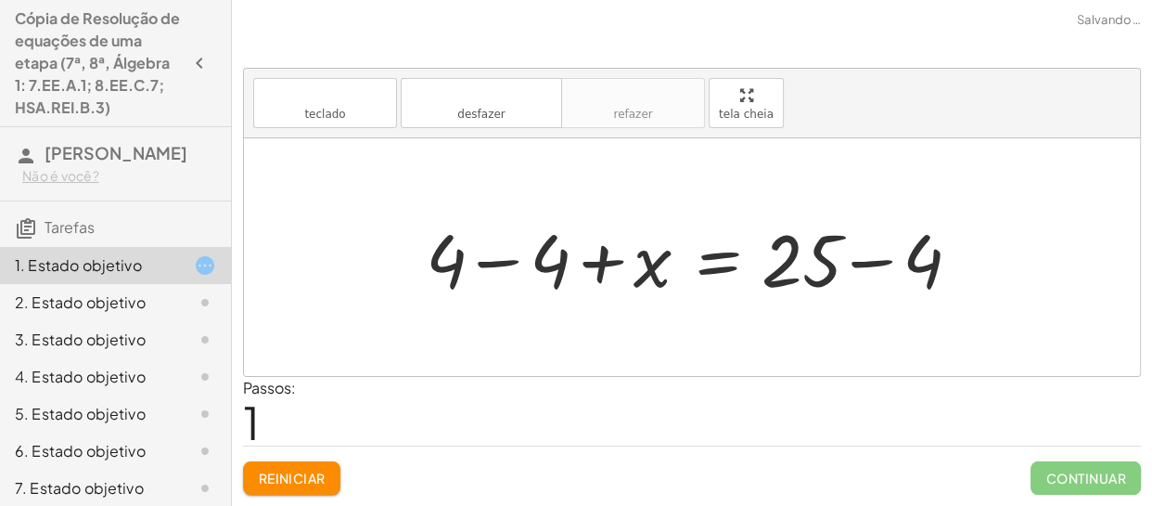
click at [503, 262] on div at bounding box center [699, 258] width 565 height 96
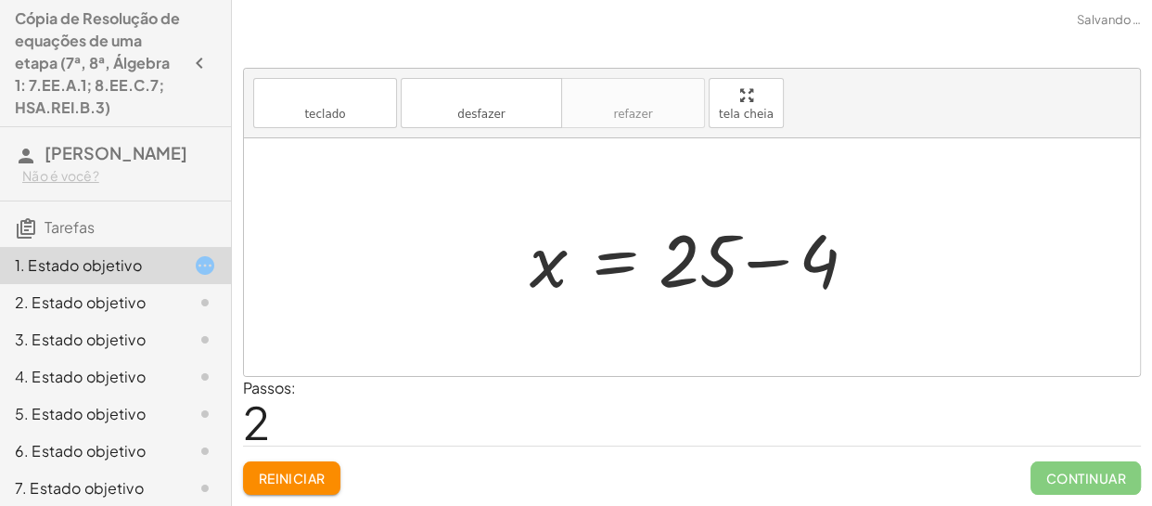
click at [772, 259] on div at bounding box center [699, 258] width 357 height 96
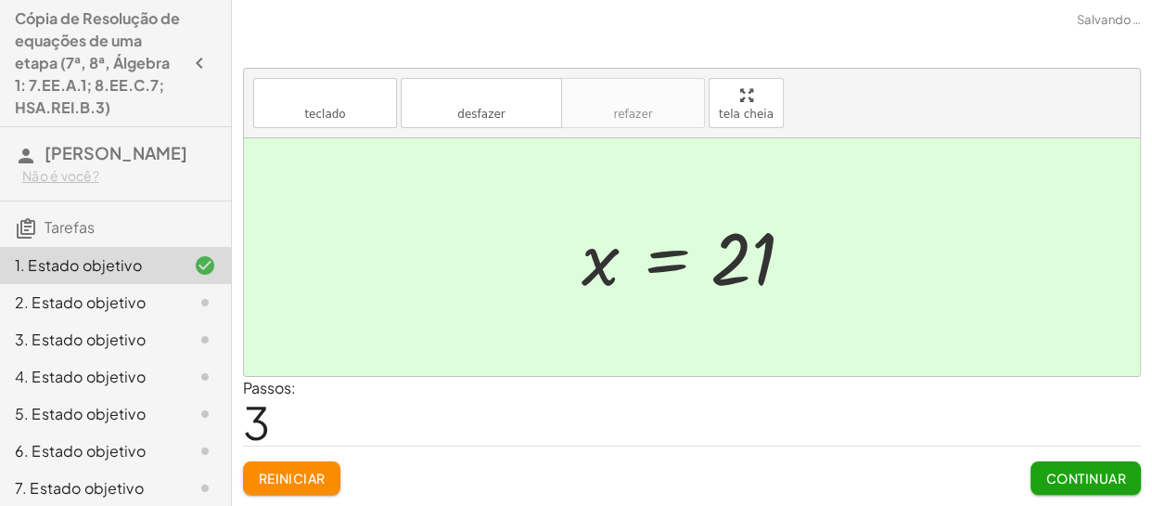
click at [1077, 472] on font "Continuar" at bounding box center [1087, 478] width 80 height 17
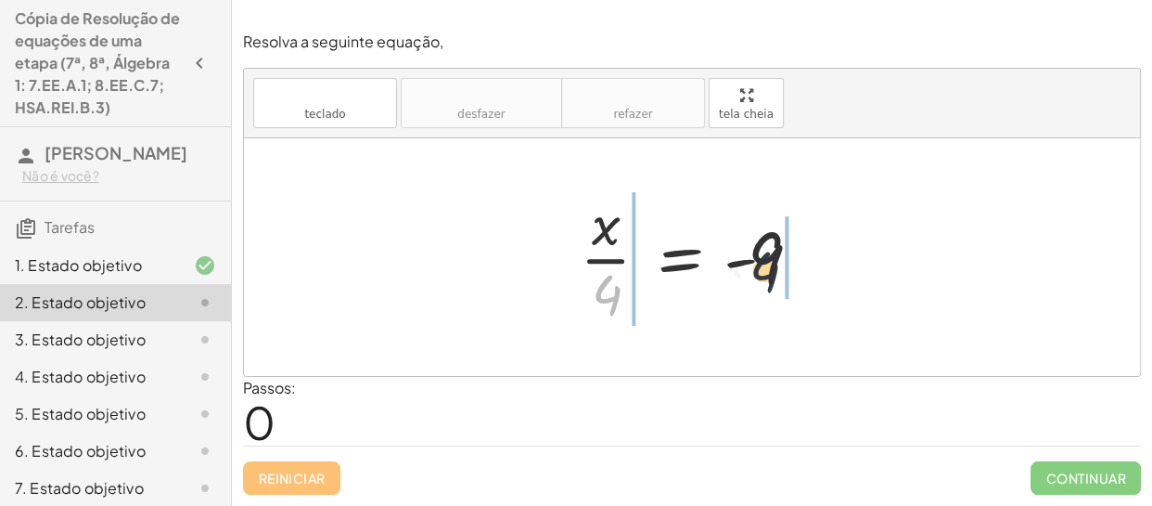
drag, startPoint x: 608, startPoint y: 289, endPoint x: 792, endPoint y: 258, distance: 186.3
click at [792, 258] on div at bounding box center [699, 257] width 256 height 143
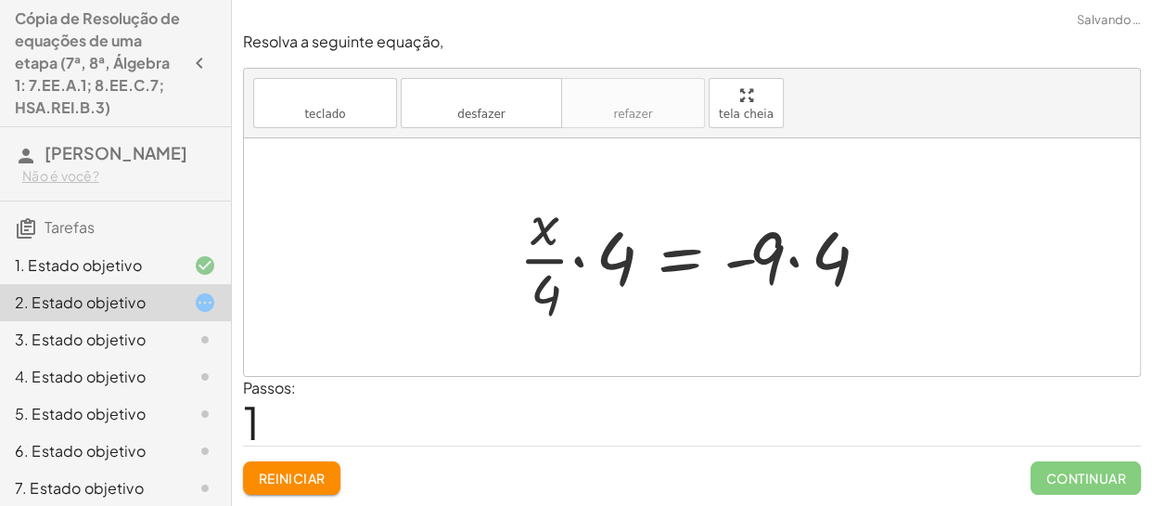
click at [580, 262] on div at bounding box center [699, 257] width 380 height 143
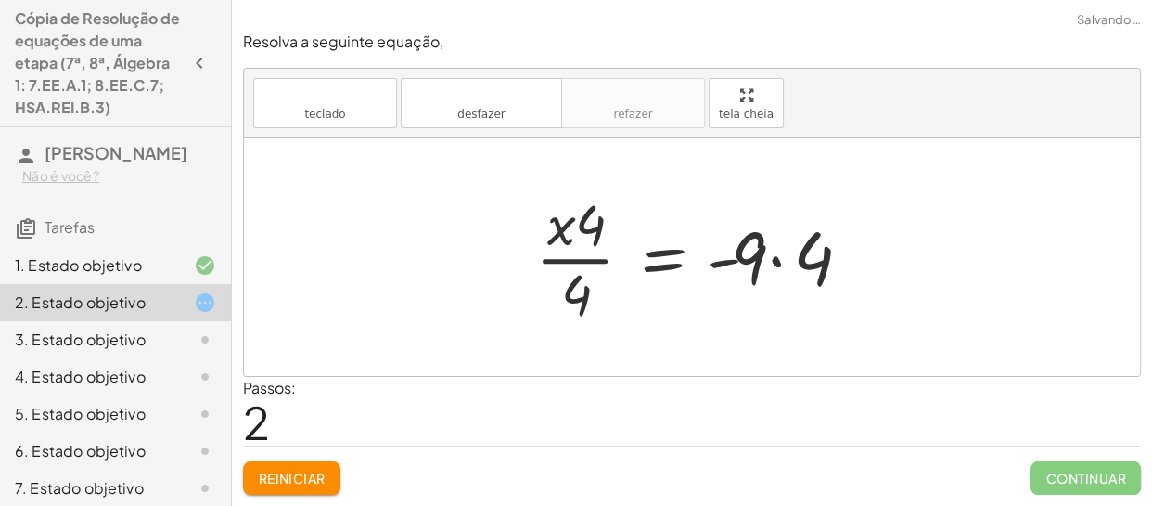
click at [589, 240] on div at bounding box center [699, 257] width 346 height 143
click at [586, 260] on div at bounding box center [699, 257] width 346 height 143
click at [782, 264] on div at bounding box center [699, 257] width 346 height 143
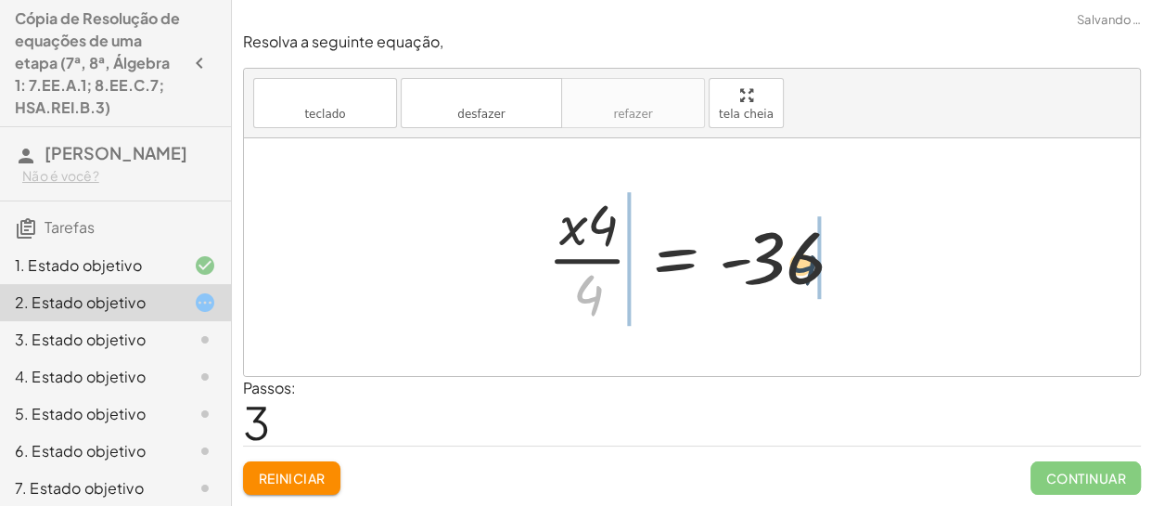
drag, startPoint x: 646, startPoint y: 295, endPoint x: 805, endPoint y: 260, distance: 163.5
click at [805, 260] on div at bounding box center [698, 257] width 321 height 143
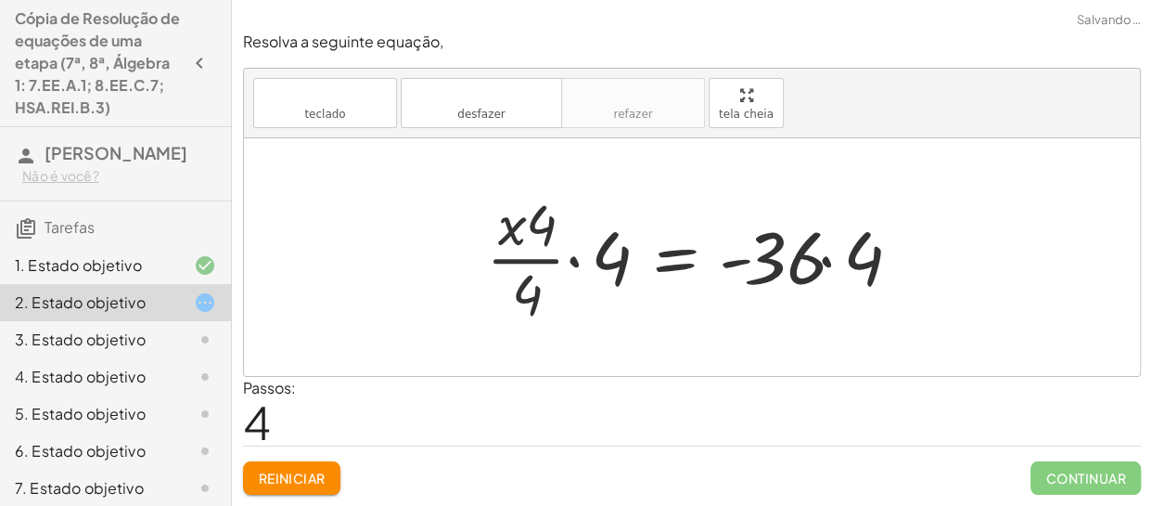
click at [590, 264] on div at bounding box center [699, 257] width 444 height 143
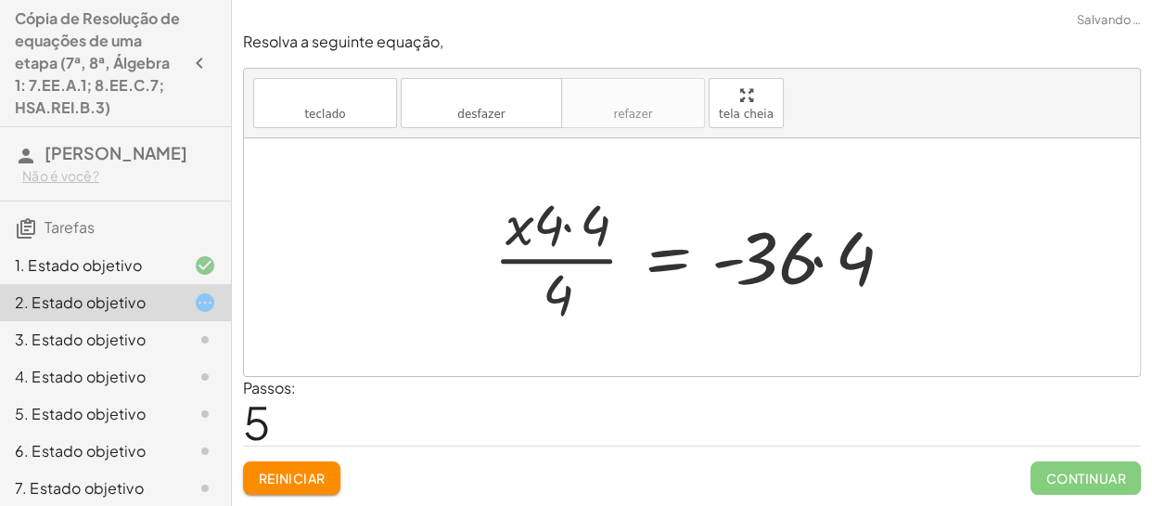
click at [567, 228] on div at bounding box center [699, 257] width 430 height 143
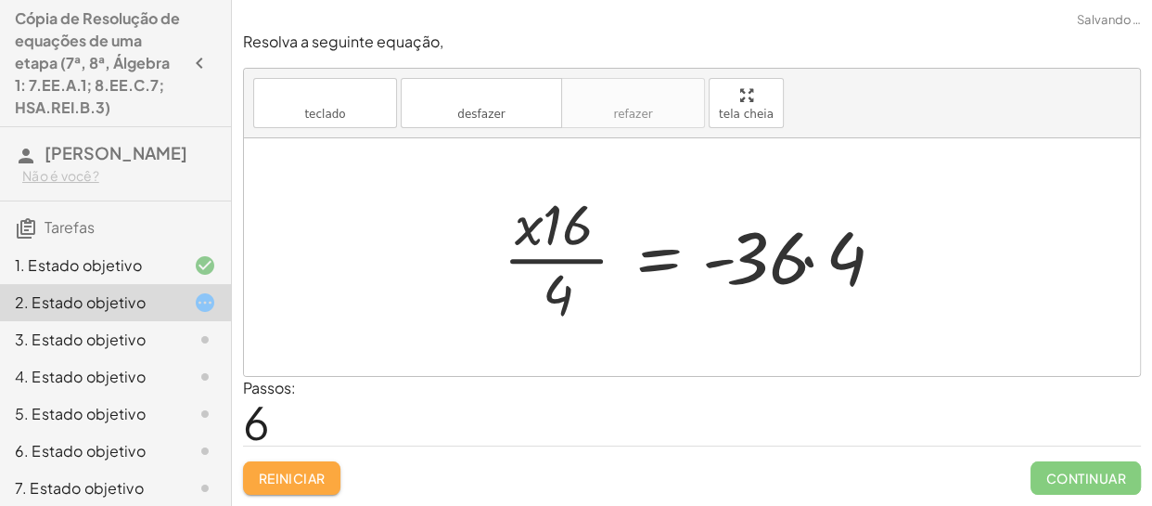
click at [307, 476] on font "Reiniciar" at bounding box center [291, 478] width 67 height 17
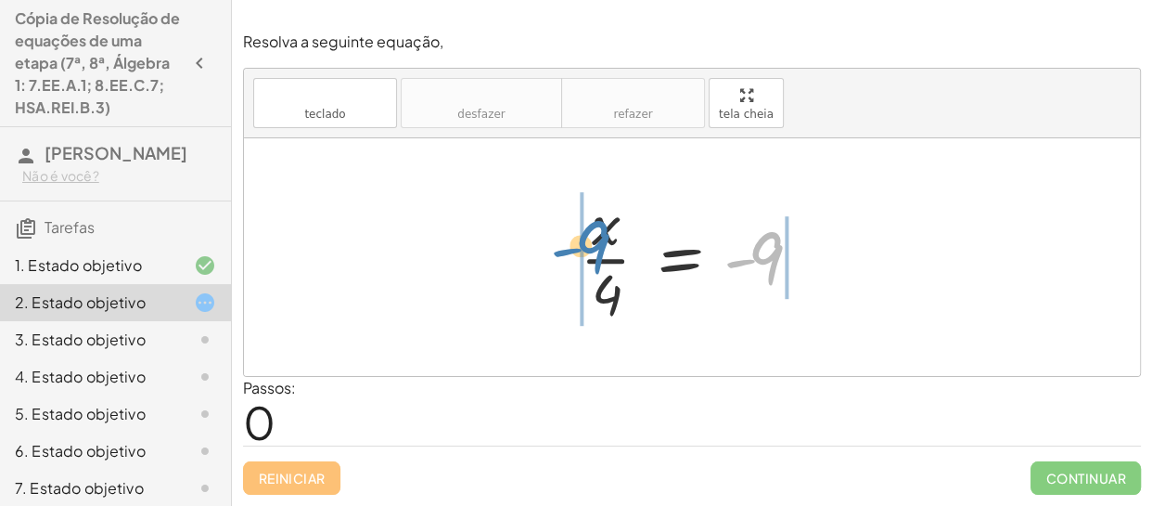
drag, startPoint x: 766, startPoint y: 291, endPoint x: 592, endPoint y: 278, distance: 174.0
click at [592, 279] on div at bounding box center [699, 257] width 256 height 143
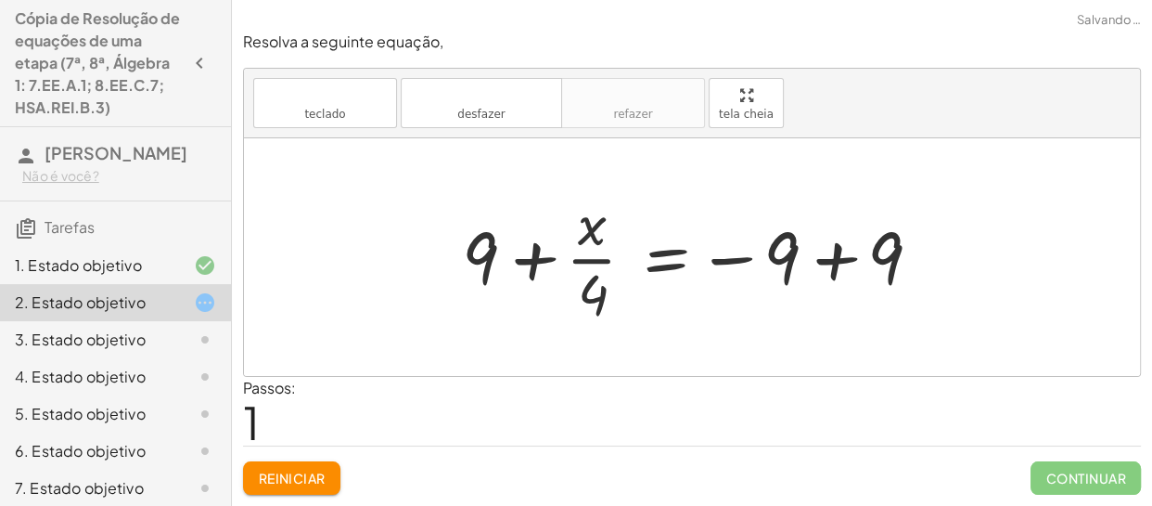
click at [818, 265] on div at bounding box center [700, 257] width 494 height 143
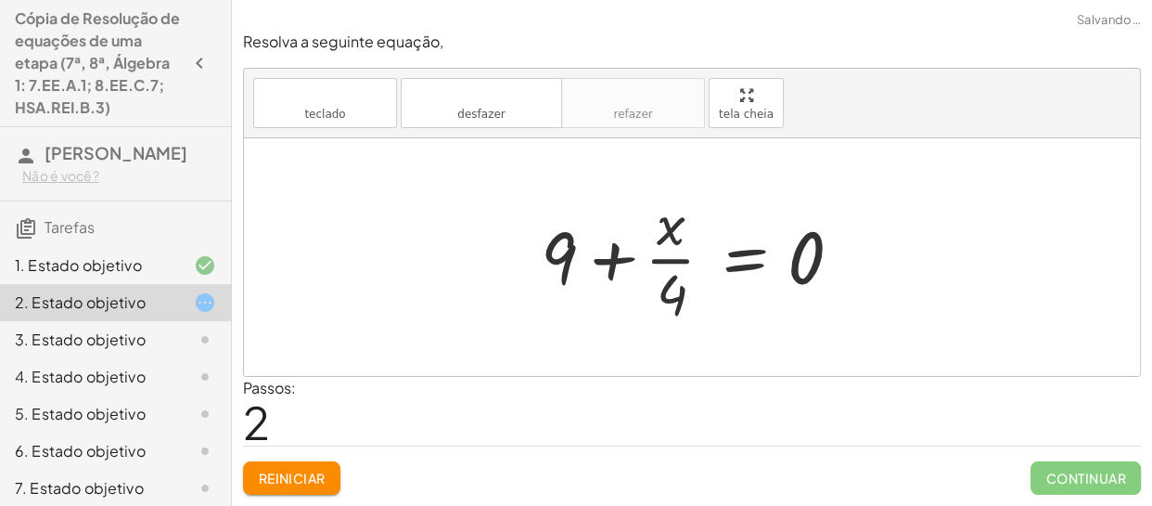
click at [607, 275] on div at bounding box center [699, 257] width 335 height 143
click at [608, 269] on div at bounding box center [699, 257] width 335 height 143
click at [663, 250] on div at bounding box center [699, 257] width 335 height 143
click at [316, 478] on font "Reiniciar" at bounding box center [291, 478] width 67 height 17
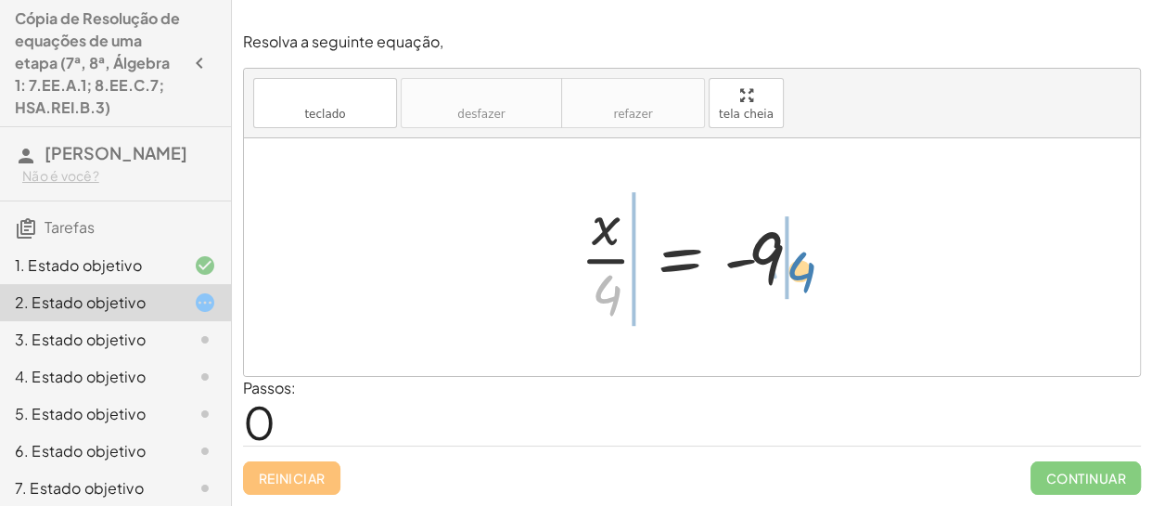
drag, startPoint x: 608, startPoint y: 288, endPoint x: 779, endPoint y: 258, distance: 173.3
click at [793, 262] on div at bounding box center [699, 257] width 256 height 143
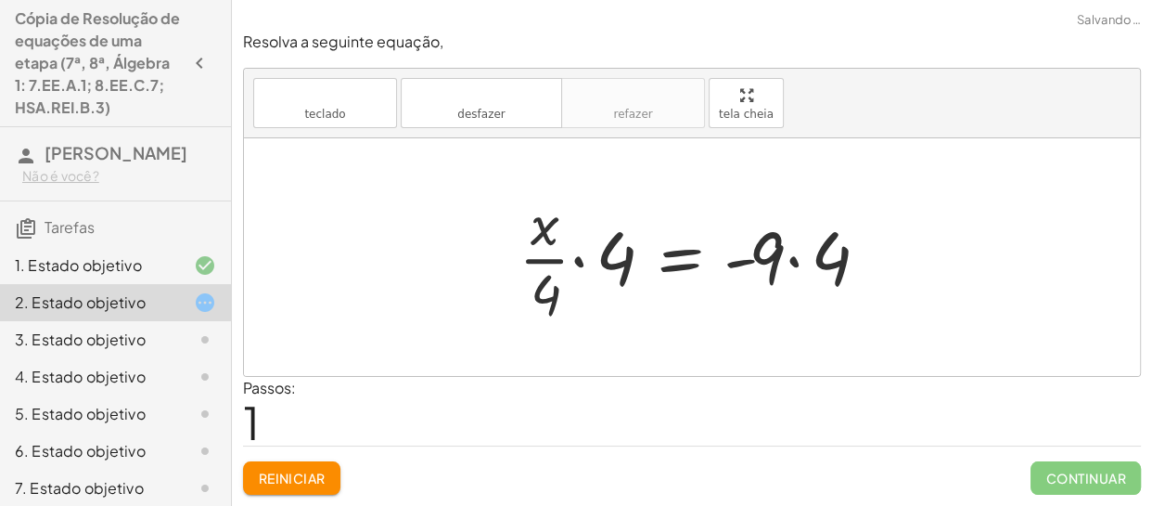
click at [774, 254] on div at bounding box center [699, 257] width 380 height 143
click at [795, 261] on div at bounding box center [699, 257] width 380 height 143
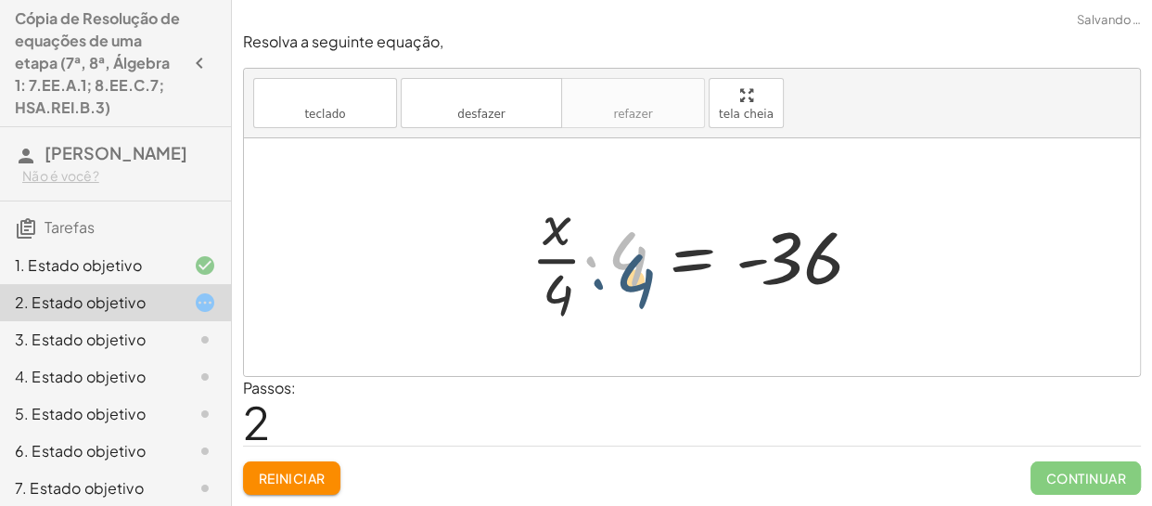
click at [640, 277] on div at bounding box center [699, 257] width 355 height 143
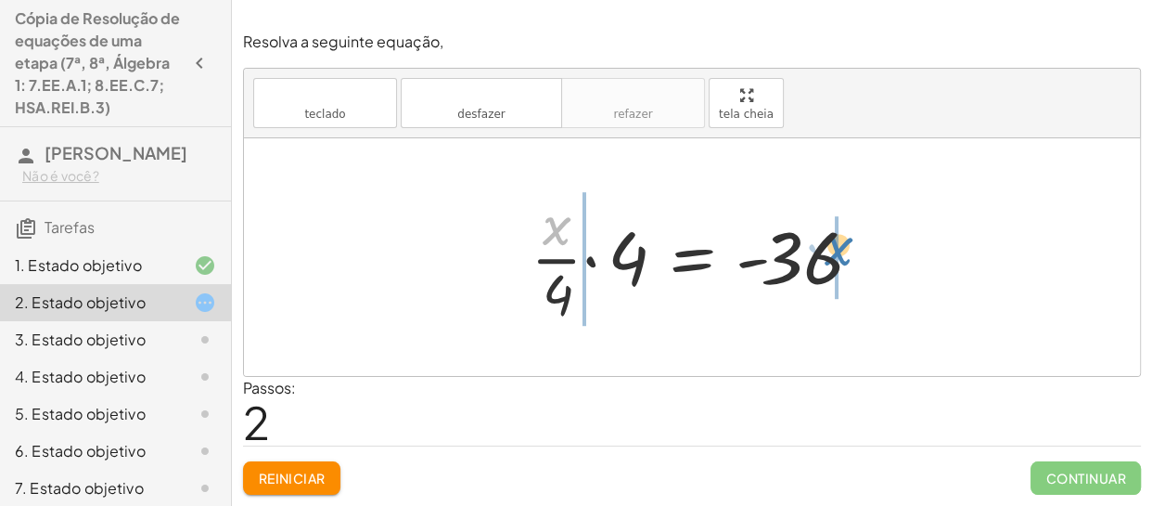
drag, startPoint x: 555, startPoint y: 230, endPoint x: 766, endPoint y: 234, distance: 210.7
click at [826, 249] on div at bounding box center [699, 257] width 355 height 143
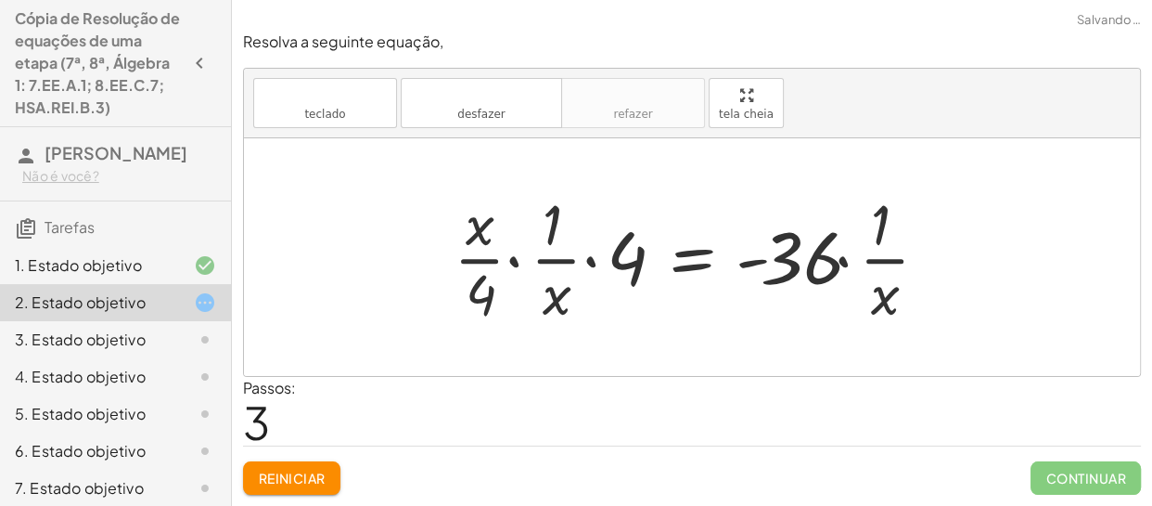
click at [269, 474] on font "Reiniciar" at bounding box center [291, 478] width 67 height 17
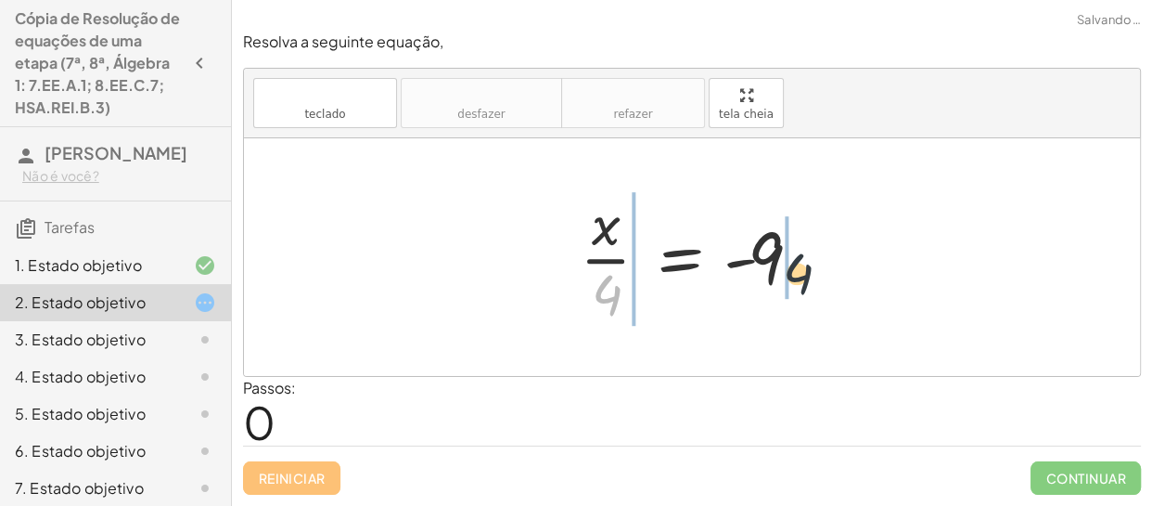
drag, startPoint x: 619, startPoint y: 288, endPoint x: 830, endPoint y: 258, distance: 212.7
click at [830, 258] on div "· 4 · x · 4 = - 9" at bounding box center [691, 257] width 279 height 152
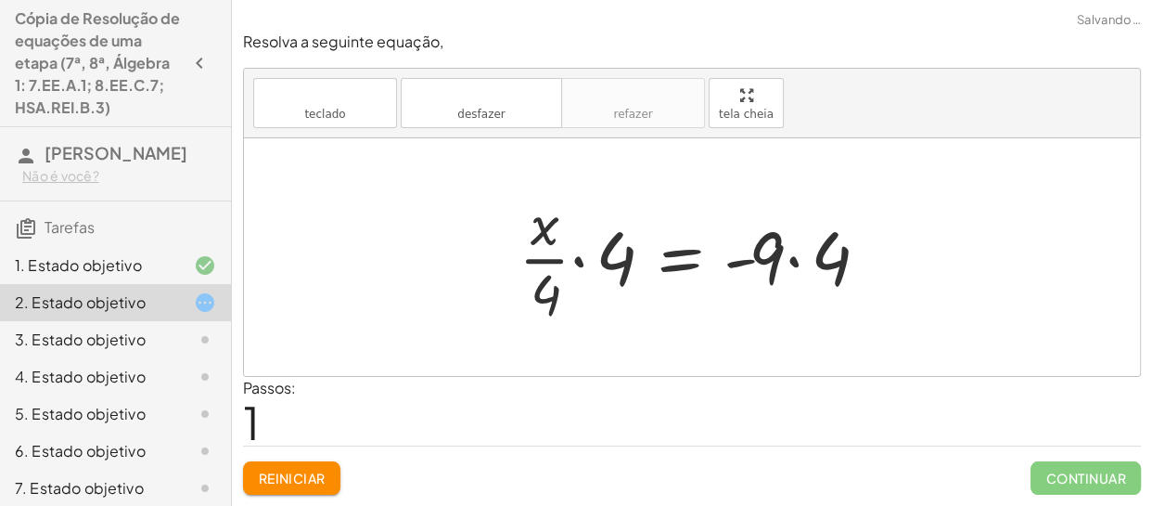
click at [792, 265] on div at bounding box center [699, 257] width 380 height 143
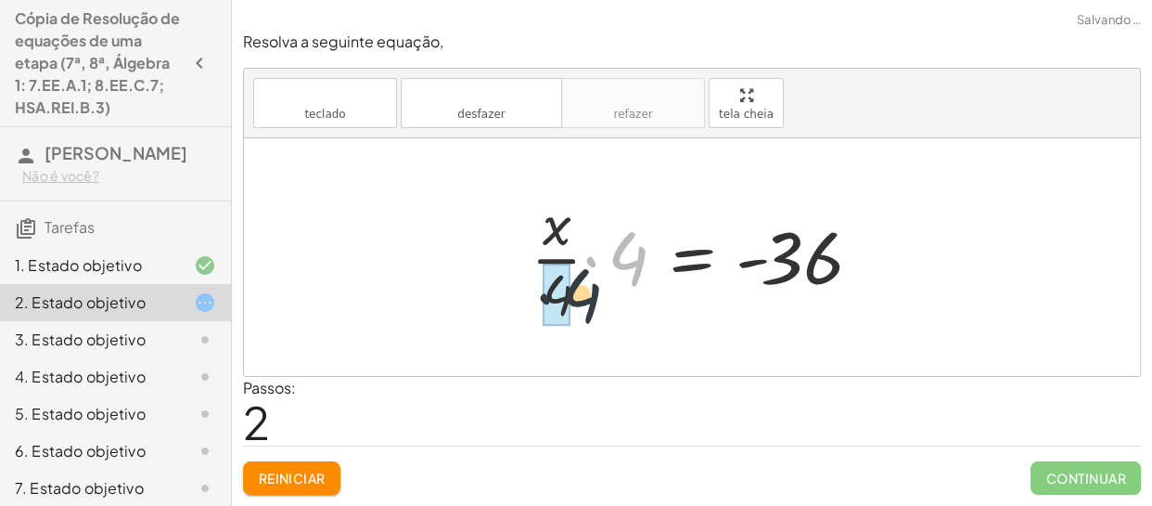
drag, startPoint x: 629, startPoint y: 265, endPoint x: 566, endPoint y: 306, distance: 75.2
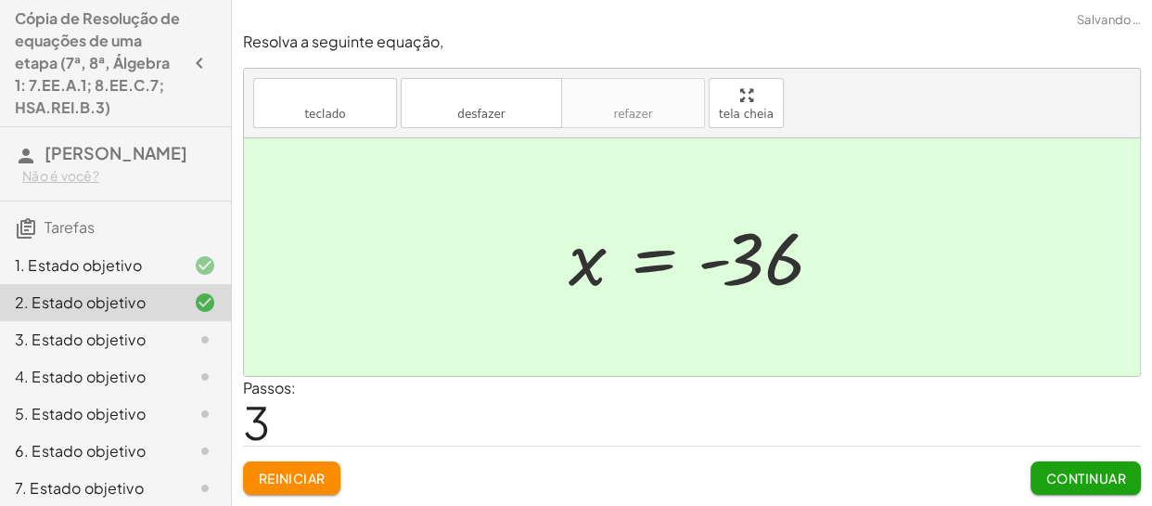
click at [1074, 403] on div "Passos: 3" at bounding box center [692, 411] width 898 height 69
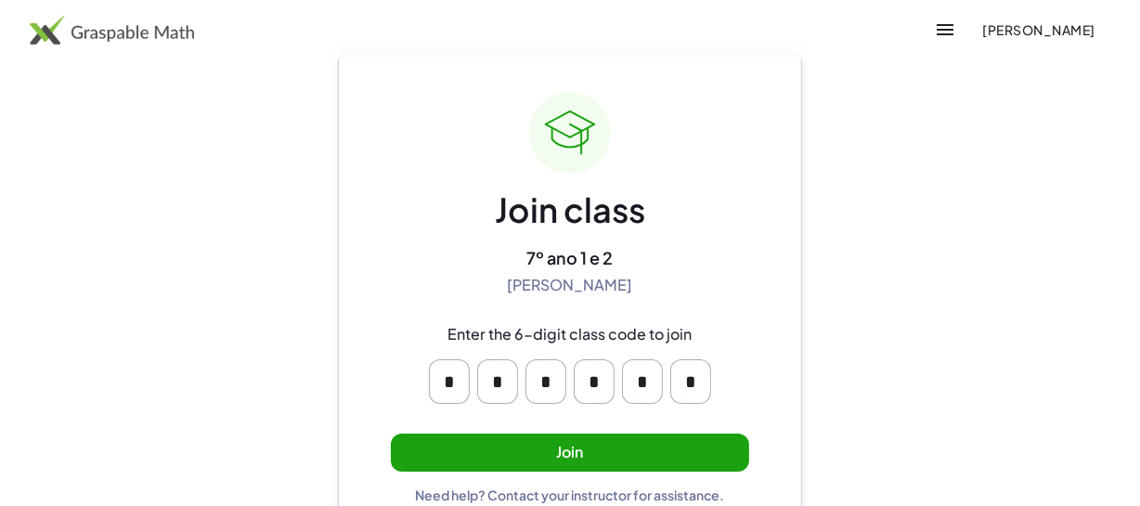
scroll to position [84, 0]
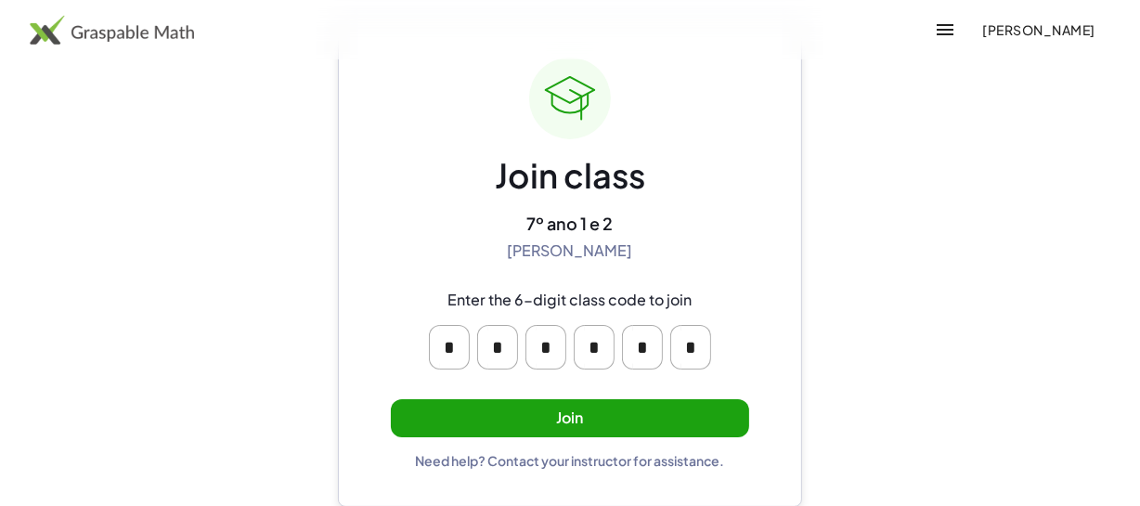
click at [631, 414] on button "Join" at bounding box center [570, 418] width 358 height 38
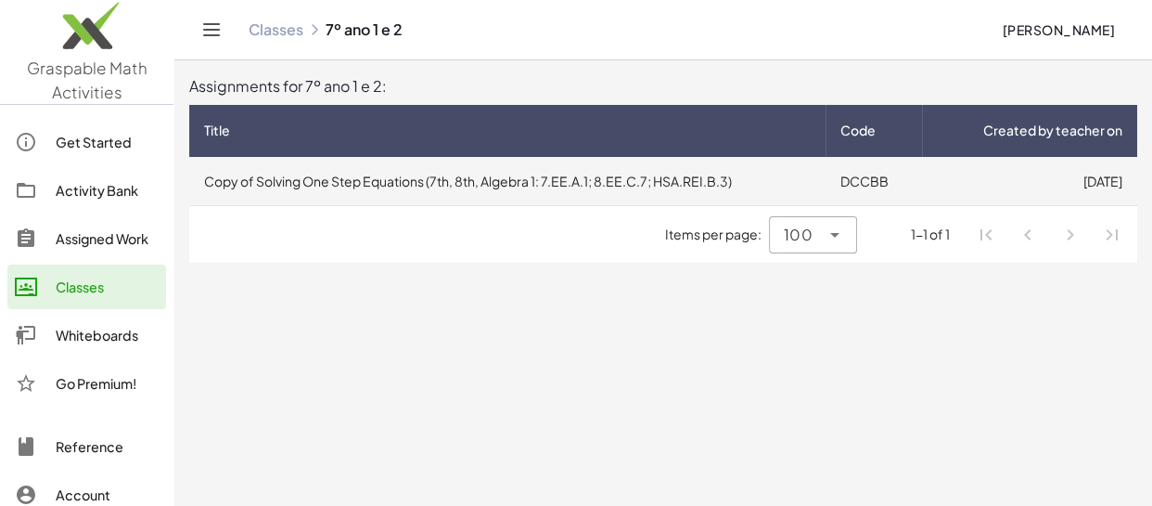
click at [555, 177] on td "Copy of Solving One Step Equations (7th, 8th, Algebra 1: 7.EE.A.1; 8.EE.C.7; HS…" at bounding box center [507, 181] width 637 height 48
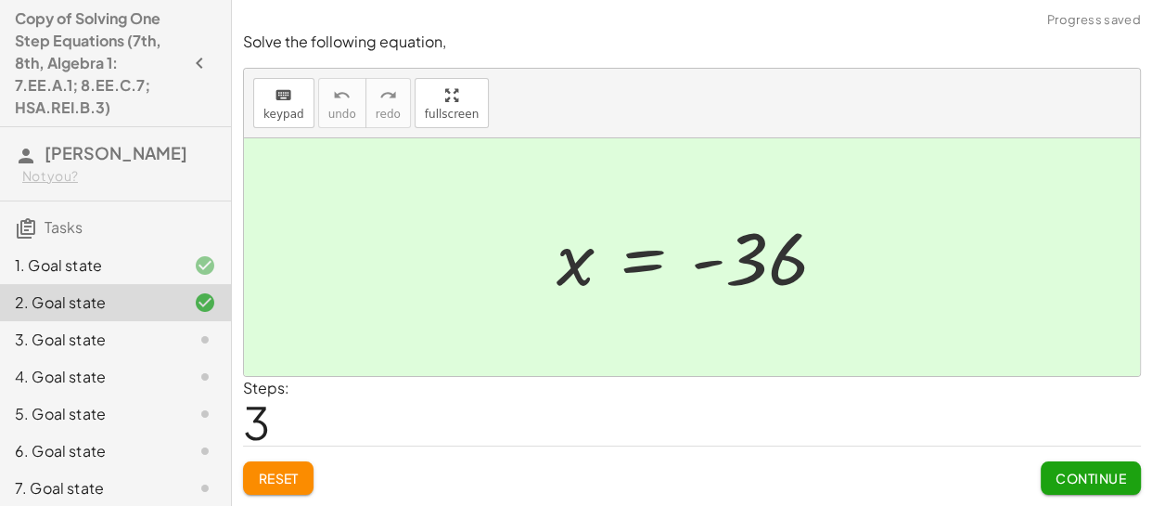
click at [290, 472] on span "Reset" at bounding box center [278, 478] width 41 height 17
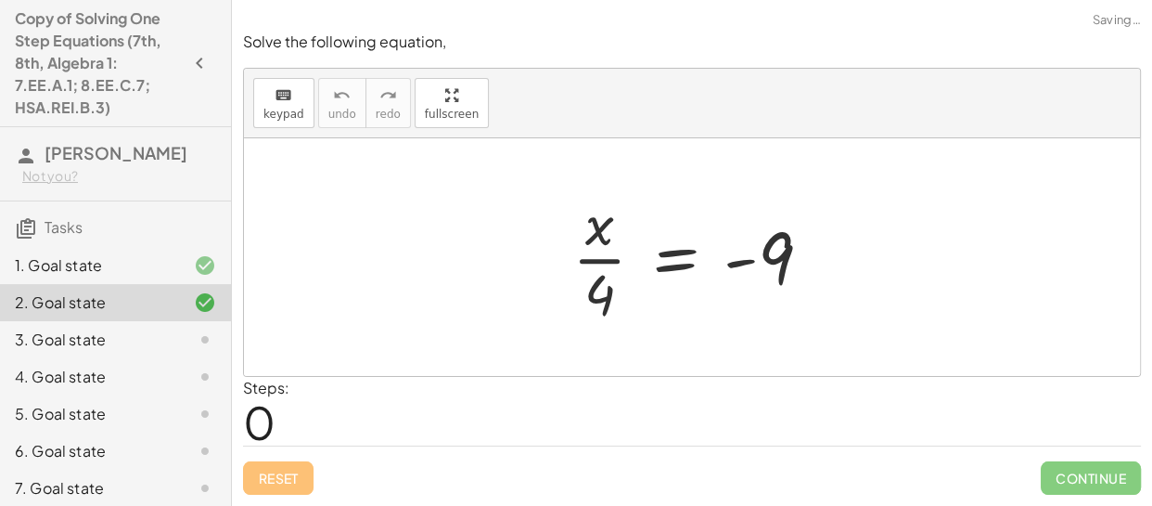
click at [268, 473] on div "Reset Continue" at bounding box center [692, 469] width 898 height 49
click at [292, 110] on span "keypad" at bounding box center [284, 114] width 41 height 13
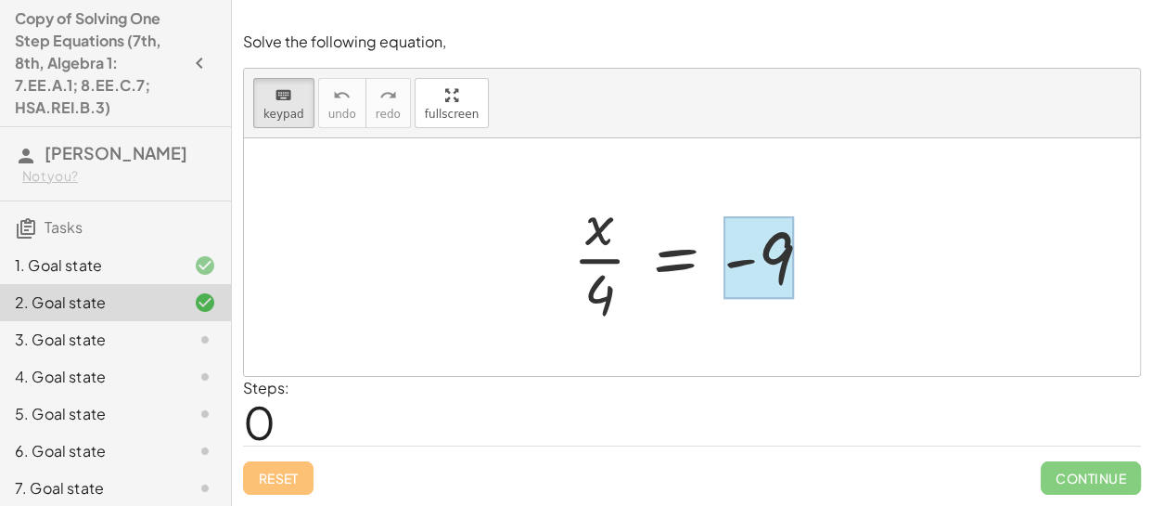
drag, startPoint x: 599, startPoint y: 297, endPoint x: 789, endPoint y: 258, distance: 193.3
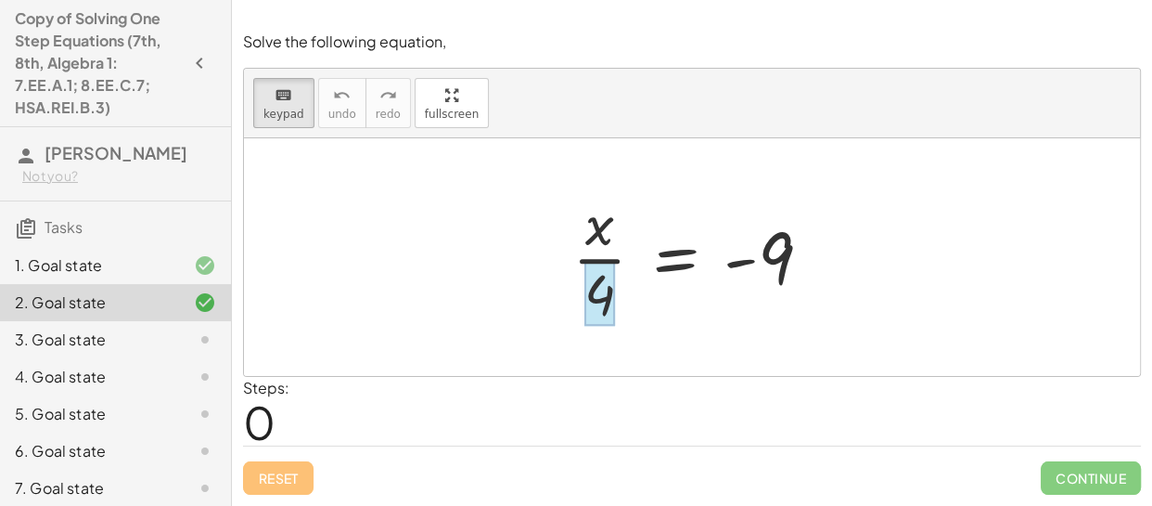
click at [613, 290] on div at bounding box center [600, 293] width 31 height 65
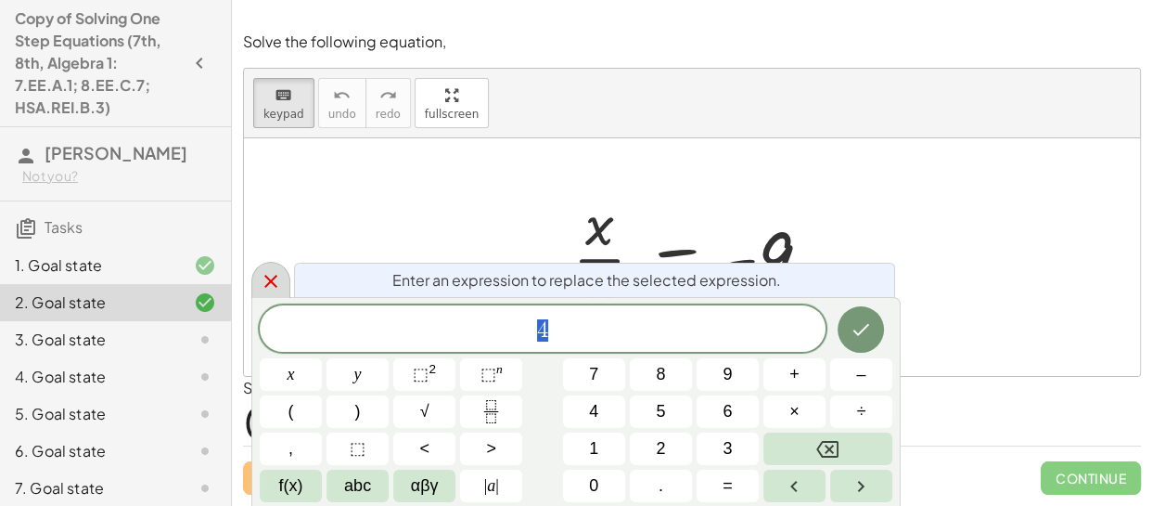
click at [277, 279] on icon at bounding box center [271, 281] width 22 height 22
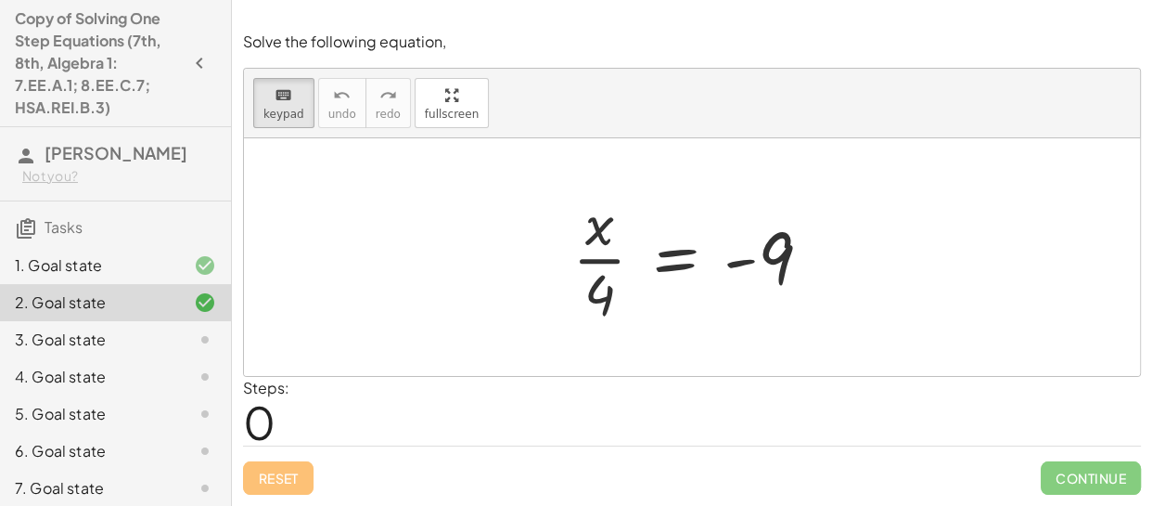
click at [873, 269] on div at bounding box center [692, 257] width 896 height 238
click at [869, 273] on div at bounding box center [692, 257] width 896 height 238
click at [617, 251] on div at bounding box center [699, 257] width 273 height 143
click at [269, 94] on div "keyboard" at bounding box center [284, 95] width 41 height 22
drag, startPoint x: 638, startPoint y: 299, endPoint x: 582, endPoint y: 303, distance: 56.8
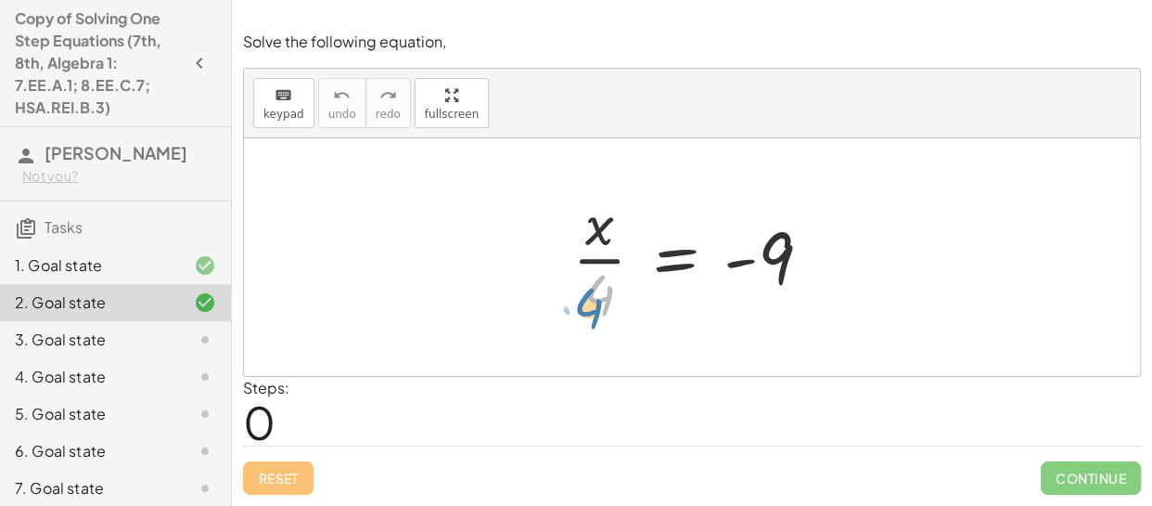
click at [579, 304] on div at bounding box center [699, 257] width 273 height 143
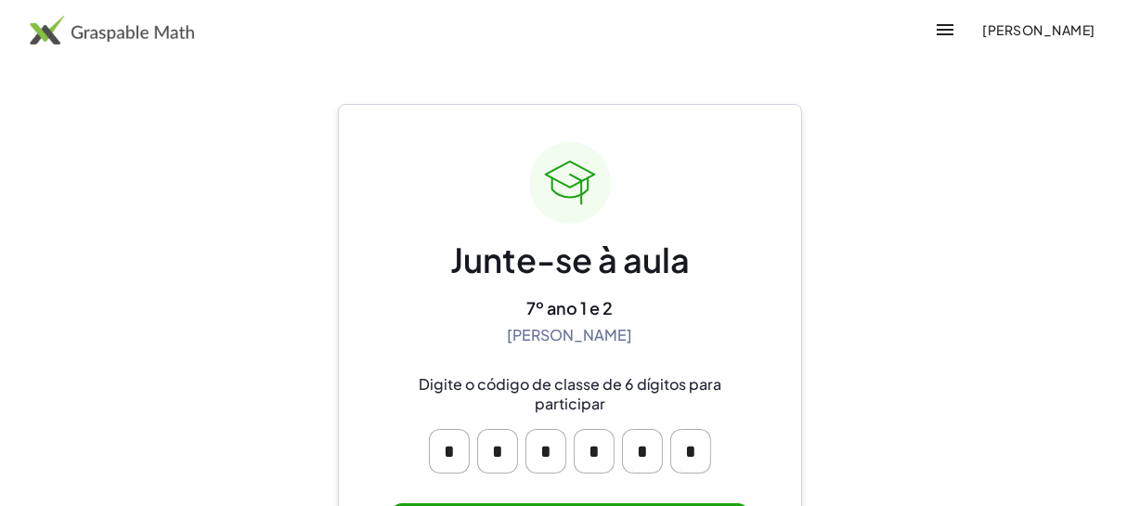
click at [1010, 185] on main "Junte-se à aula 7º ano 1 e 2 Maique Tambosi Digite o código de classe de 6 dígi…" at bounding box center [570, 313] width 1140 height 627
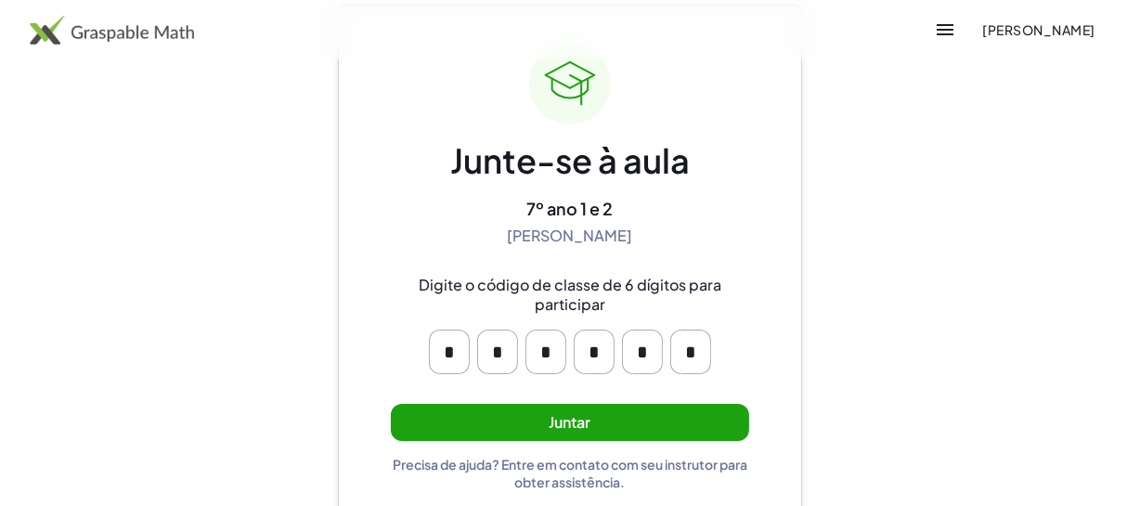
scroll to position [121, 0]
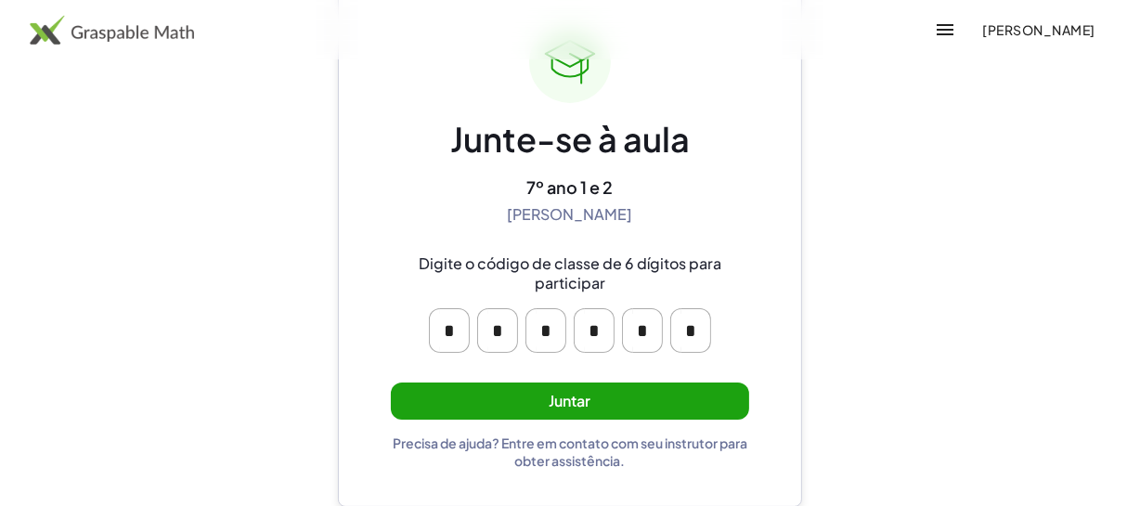
click at [647, 394] on button "Juntar" at bounding box center [570, 401] width 358 height 38
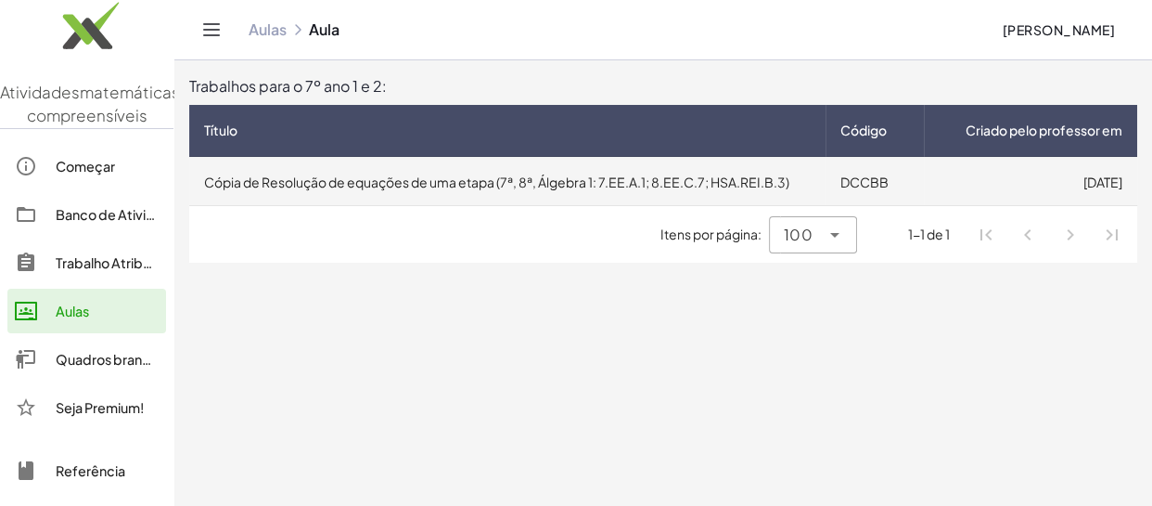
click at [529, 194] on td "Cópia de Resolução de equações de uma etapa (7ª, 8ª, Álgebra 1: 7.EE.A.1; 8.EE.…" at bounding box center [507, 181] width 637 height 48
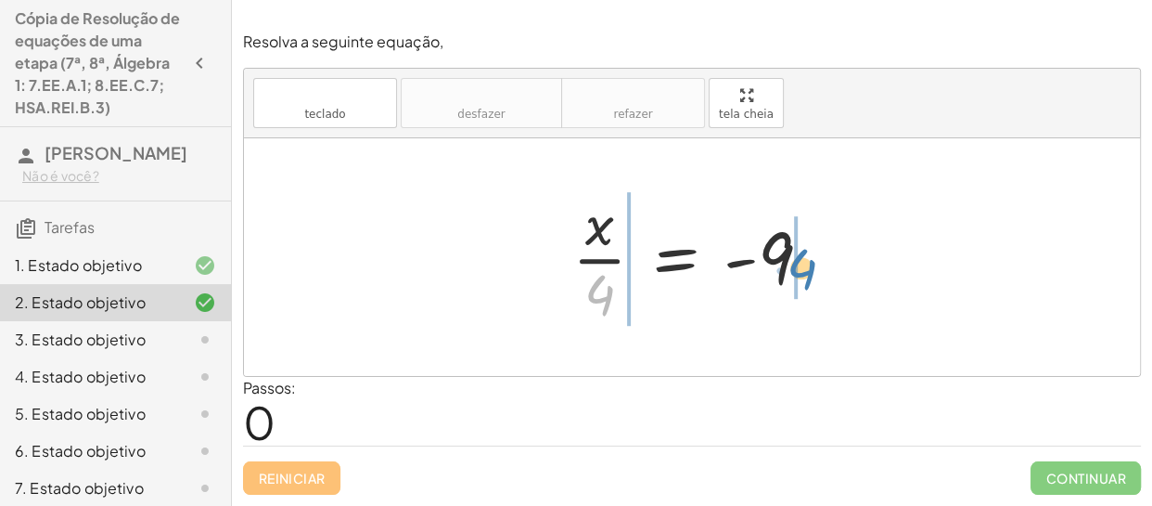
drag, startPoint x: 607, startPoint y: 294, endPoint x: 817, endPoint y: 261, distance: 212.4
click at [816, 262] on div at bounding box center [699, 257] width 273 height 143
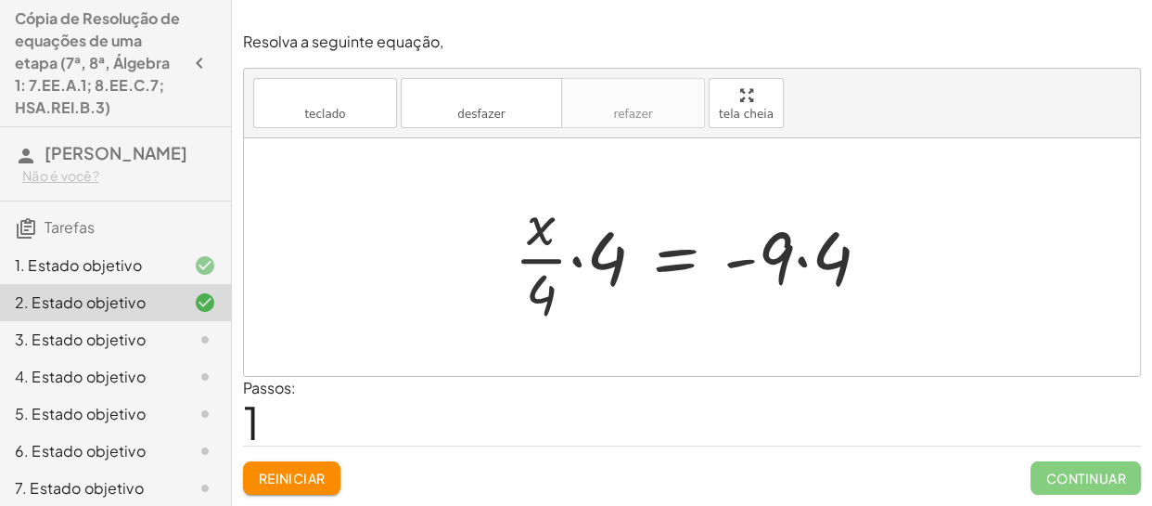
click at [802, 260] on div at bounding box center [700, 257] width 390 height 143
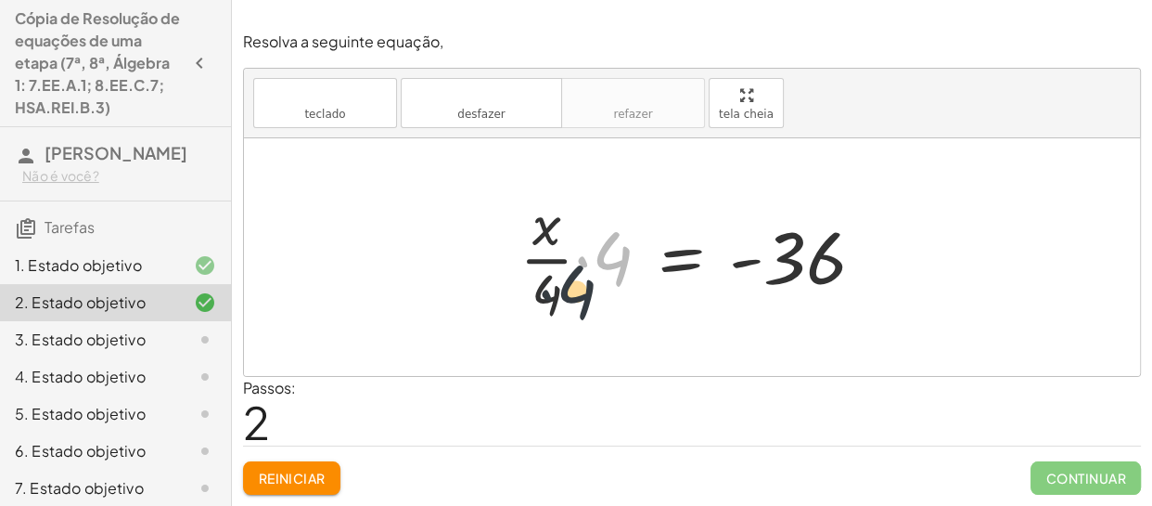
drag, startPoint x: 614, startPoint y: 262, endPoint x: 564, endPoint y: 306, distance: 67.0
click at [564, 306] on div at bounding box center [699, 257] width 379 height 143
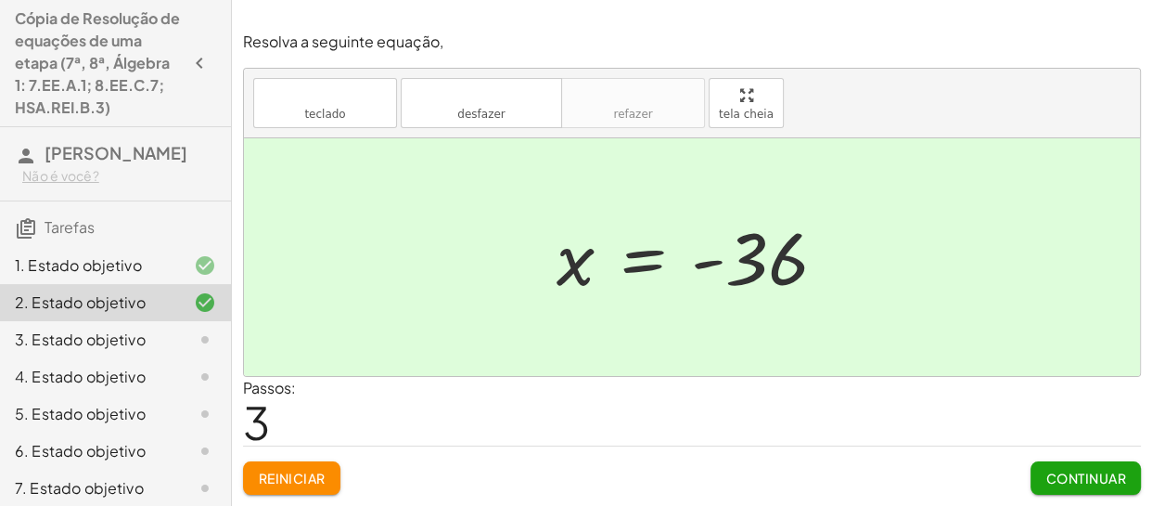
click at [1070, 483] on font "Continuar" at bounding box center [1087, 478] width 80 height 17
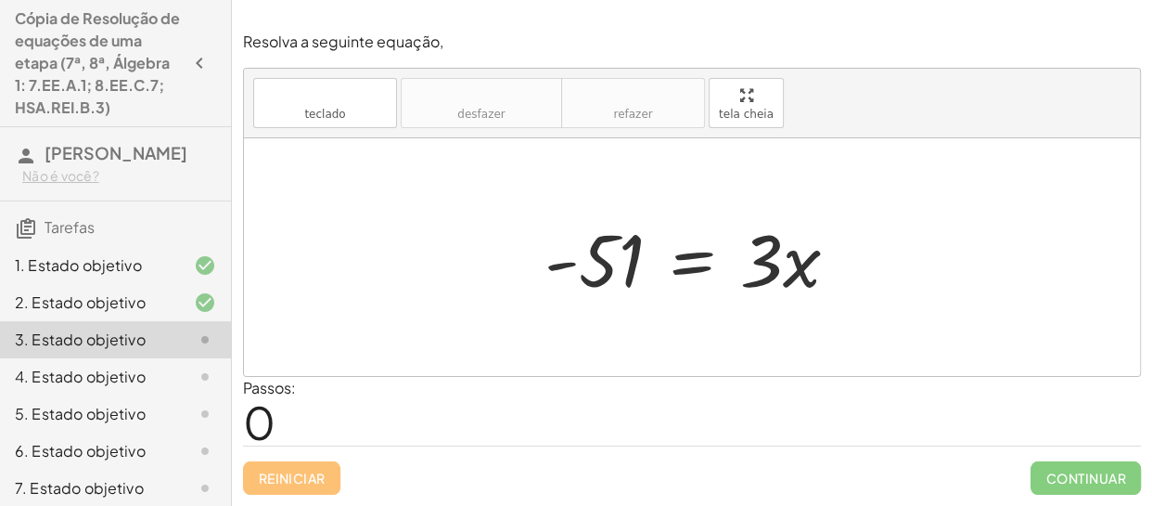
click at [306, 476] on div "Reiniciar Continuar" at bounding box center [692, 469] width 898 height 49
